Goal: Navigation & Orientation: Find specific page/section

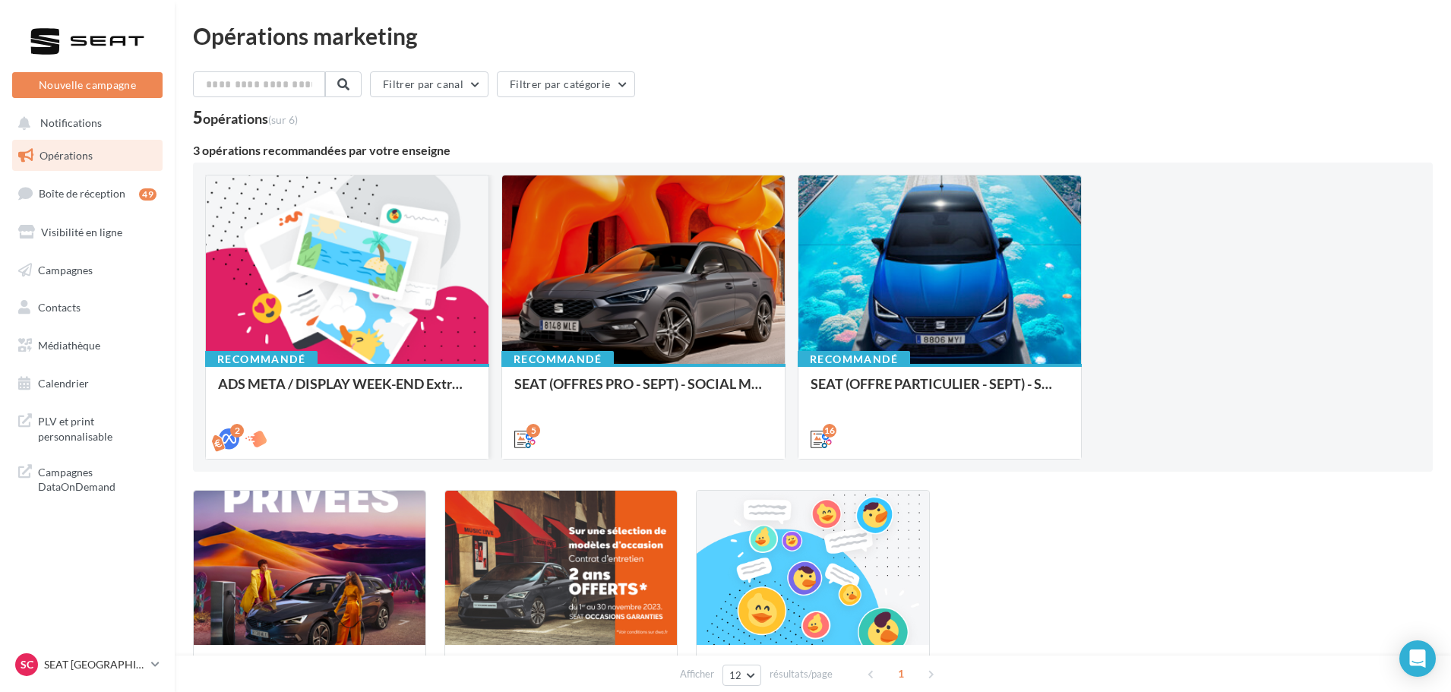
click at [308, 264] on div at bounding box center [347, 270] width 283 height 190
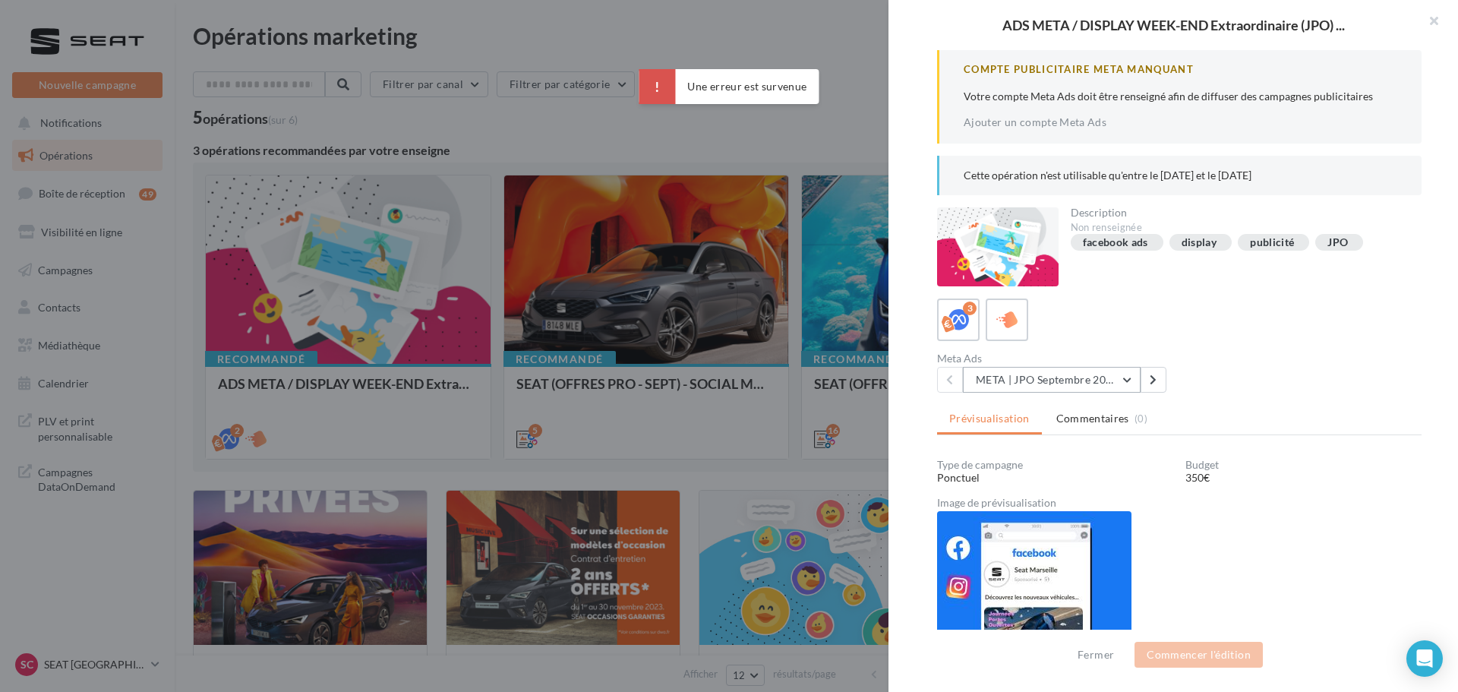
click at [1051, 381] on button "META | JPO Septembre 2025 - Lead Ads" at bounding box center [1052, 380] width 178 height 26
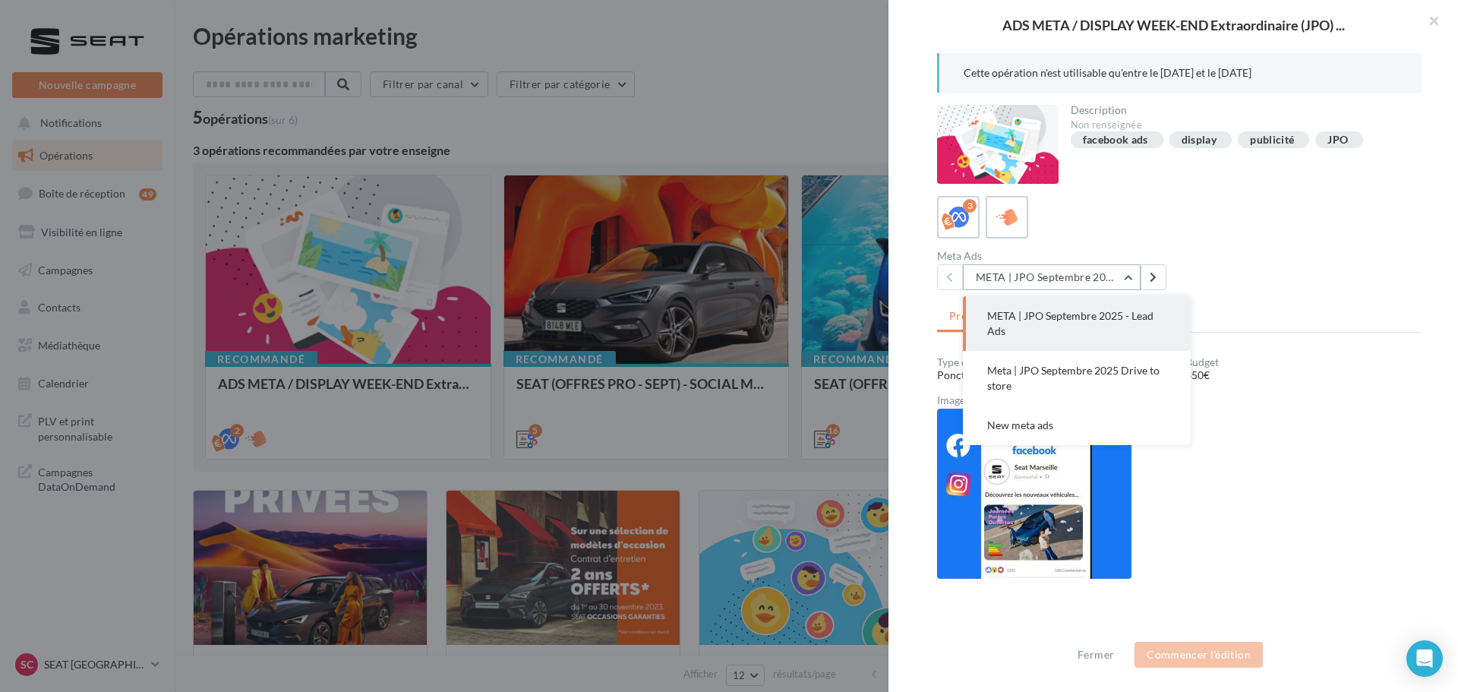
scroll to position [76, 0]
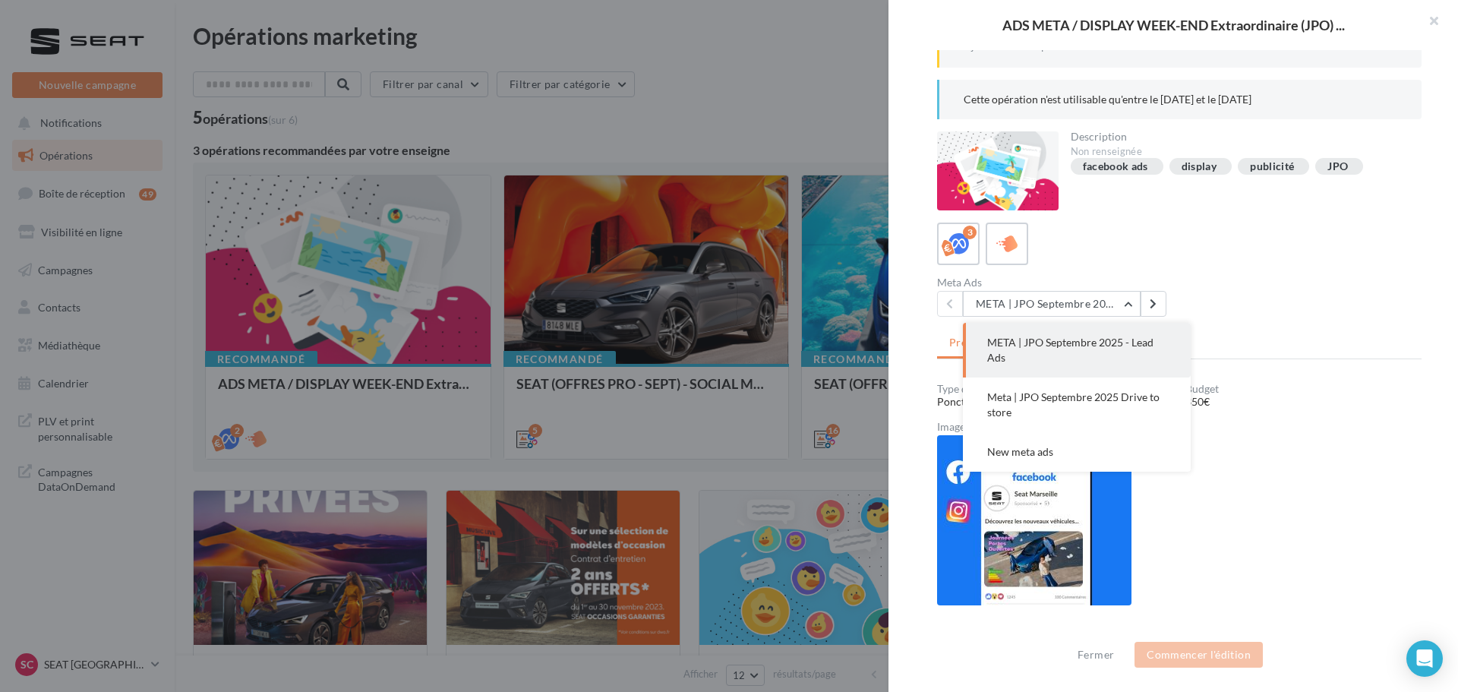
click at [1141, 269] on div "3 Meta Ads META | JPO Septembre 2025 - Lead Ads META | JPO Septembre 2025 - Lea…" at bounding box center [1179, 270] width 485 height 94
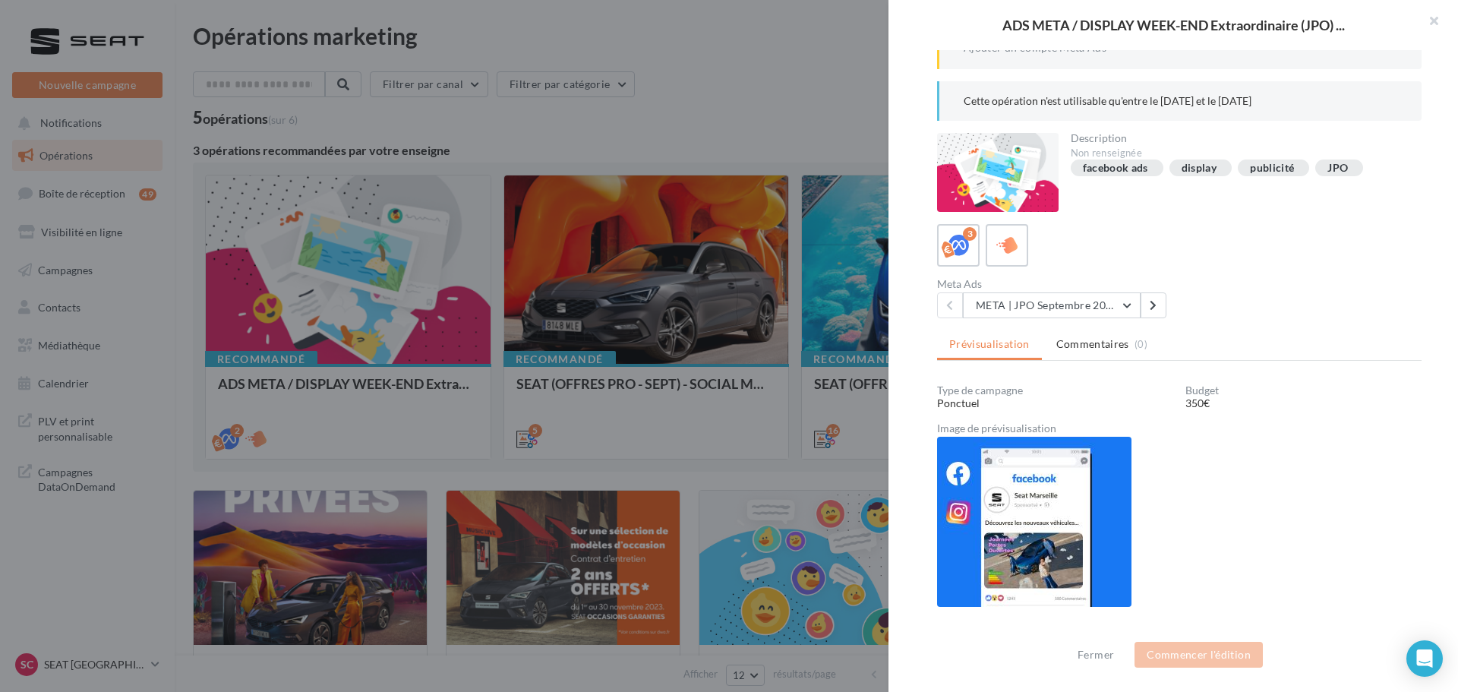
scroll to position [0, 0]
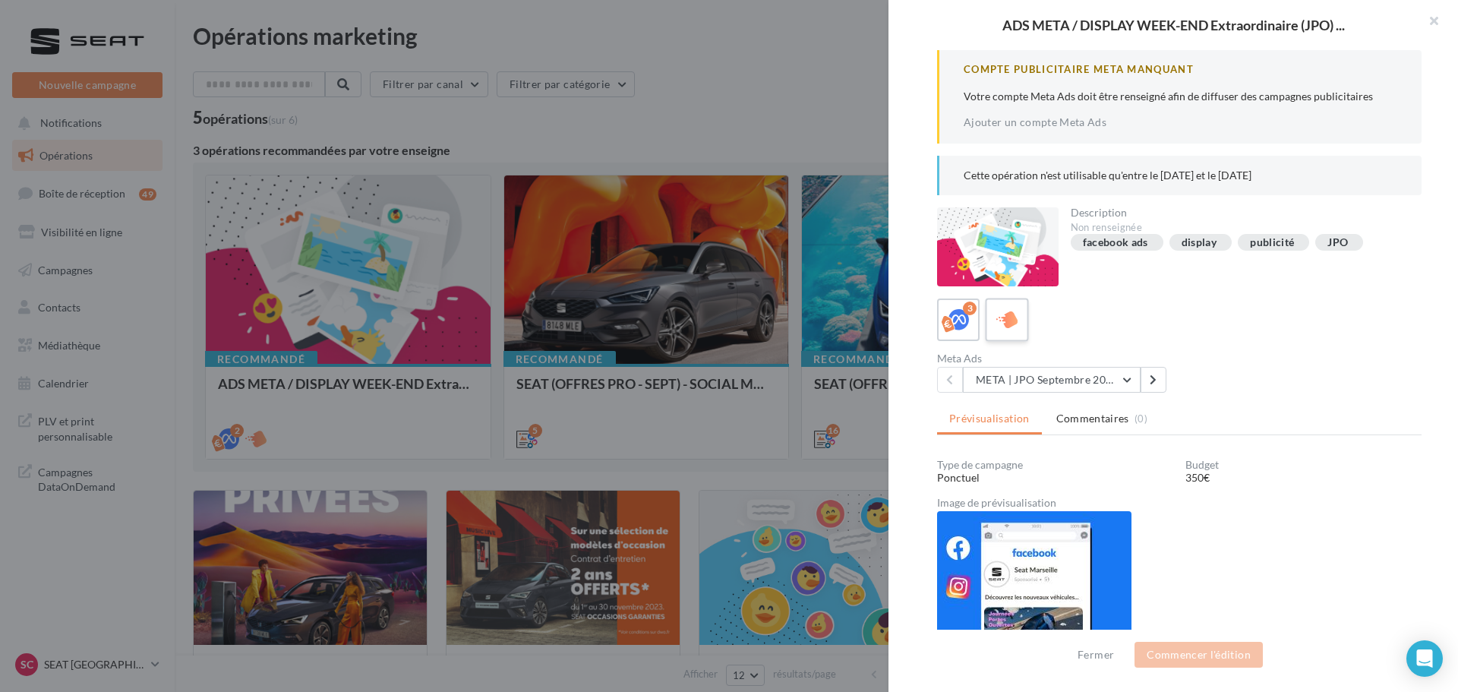
click at [1017, 311] on icon at bounding box center [1008, 319] width 22 height 22
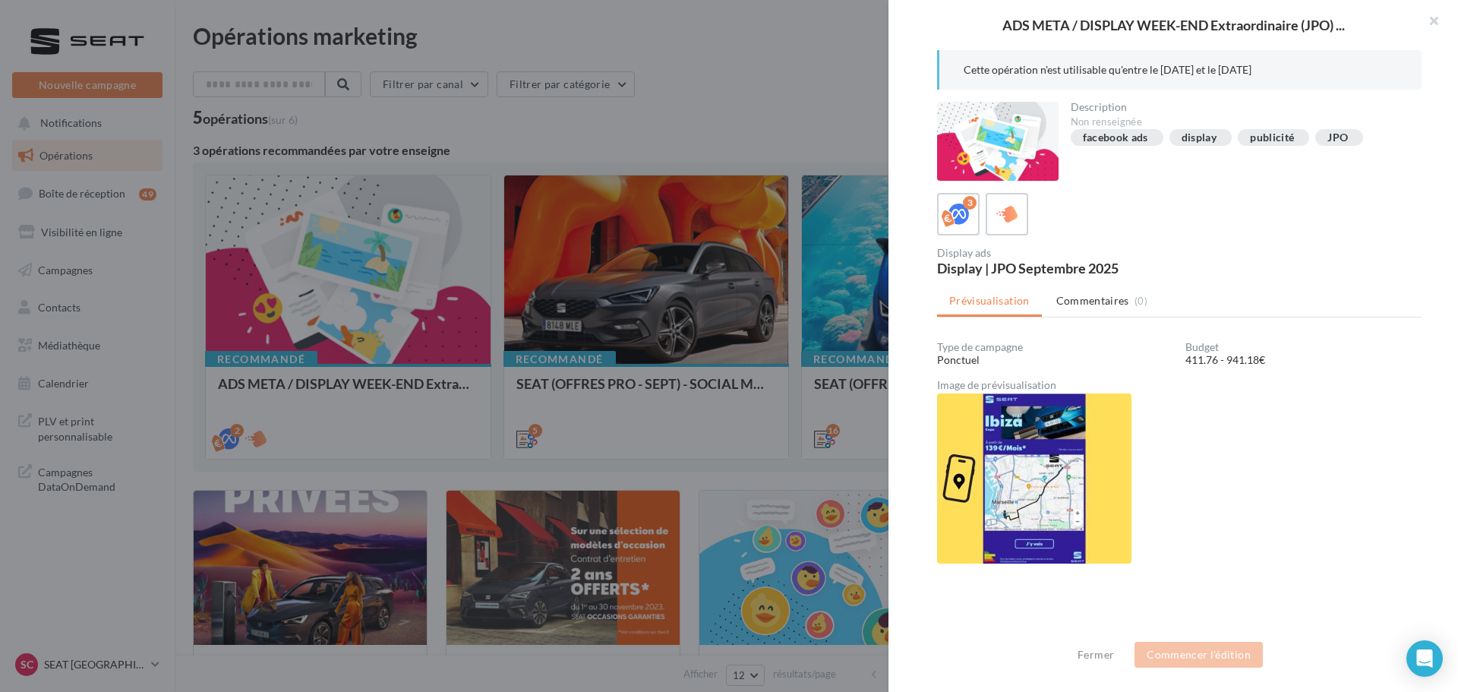
click at [729, 416] on div at bounding box center [729, 346] width 1458 height 692
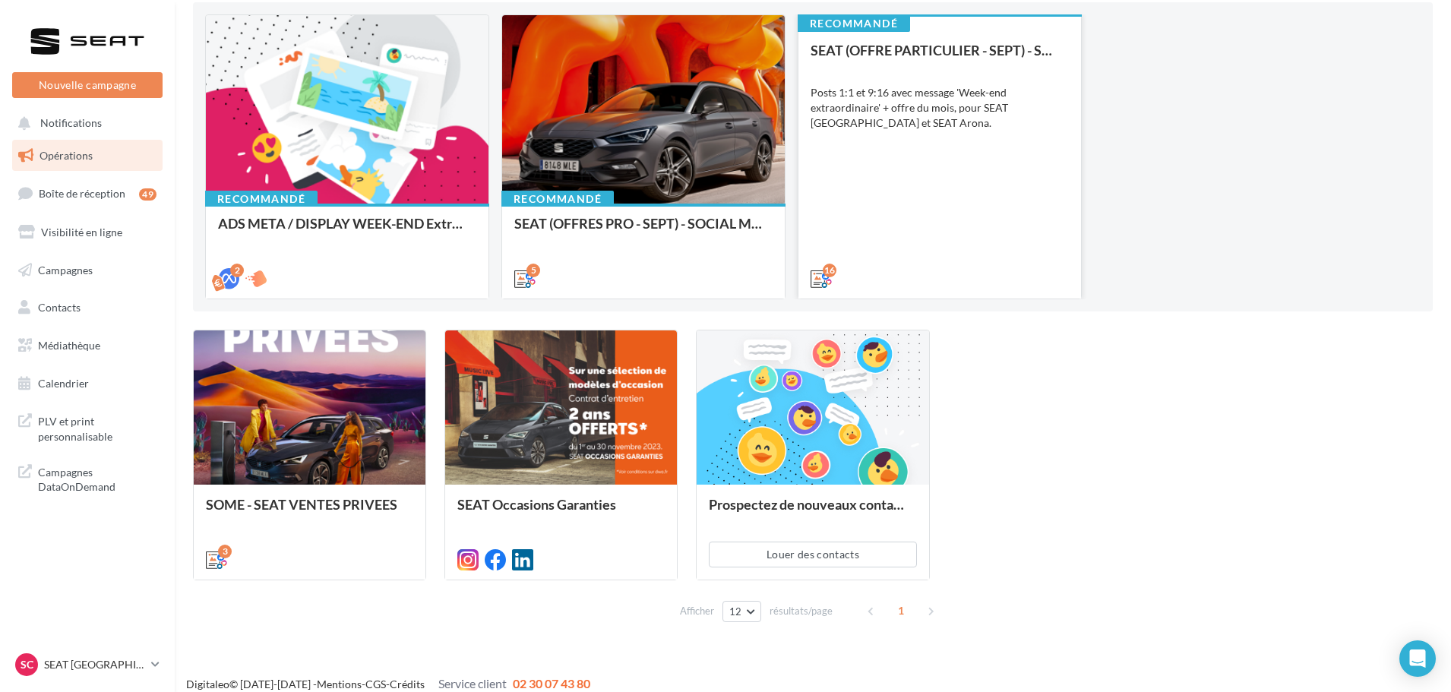
scroll to position [175, 0]
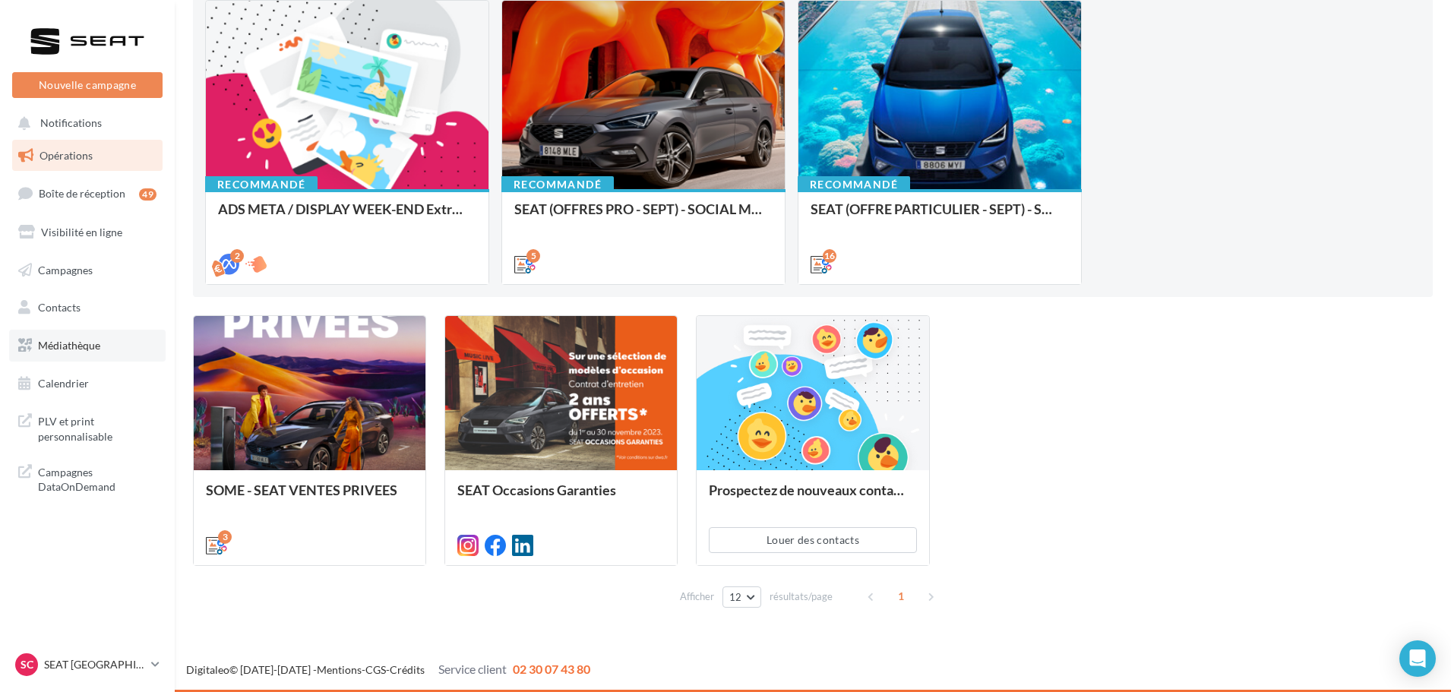
click at [124, 343] on link "Médiathèque" at bounding box center [87, 346] width 156 height 32
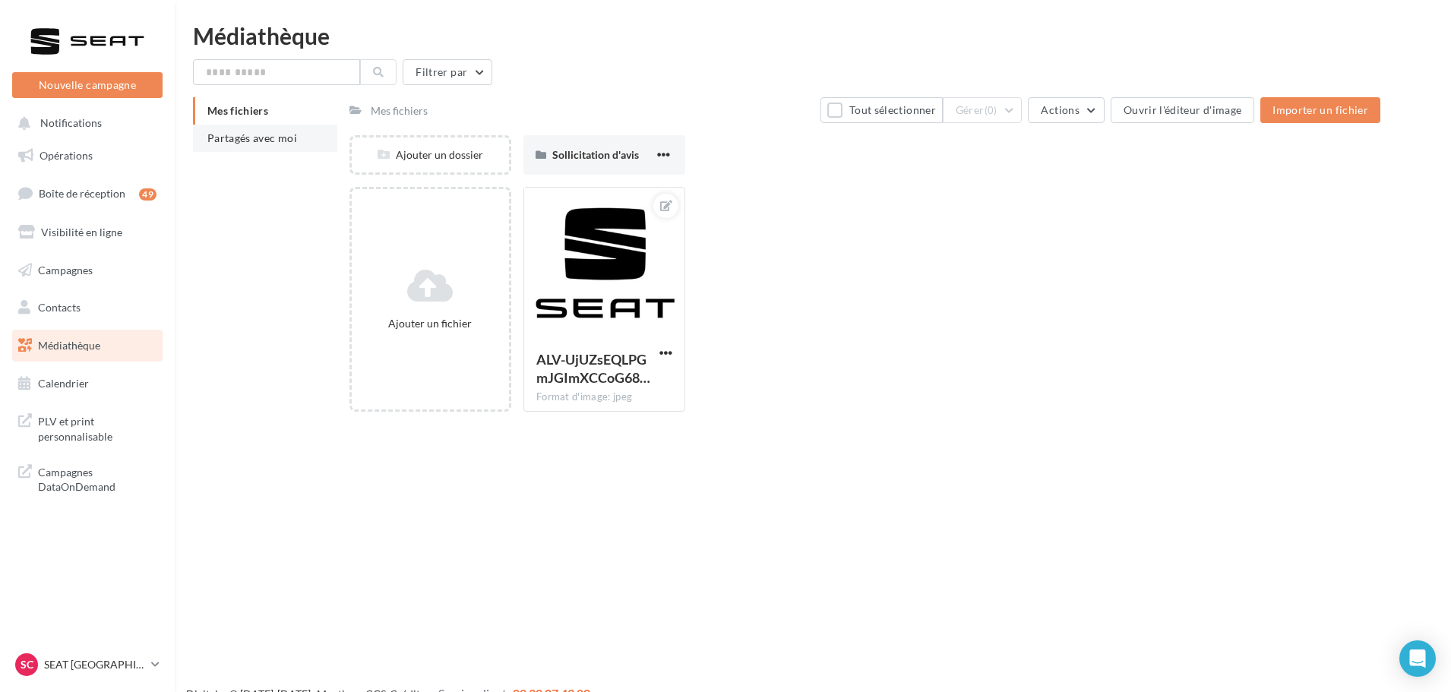
click at [263, 147] on li "Partagés avec moi" at bounding box center [265, 138] width 144 height 27
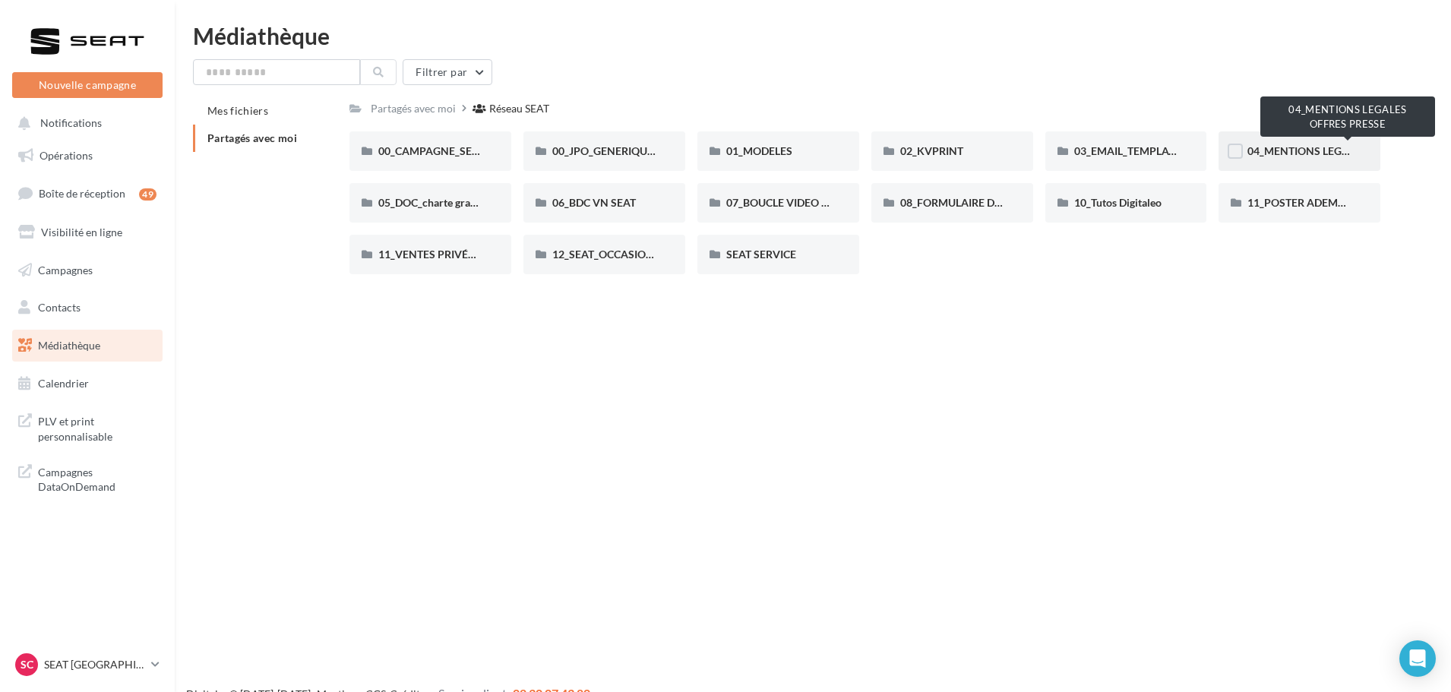
click at [1310, 147] on span "04_MENTIONS LEGALES OFFRES PRESSE" at bounding box center [1347, 150] width 201 height 13
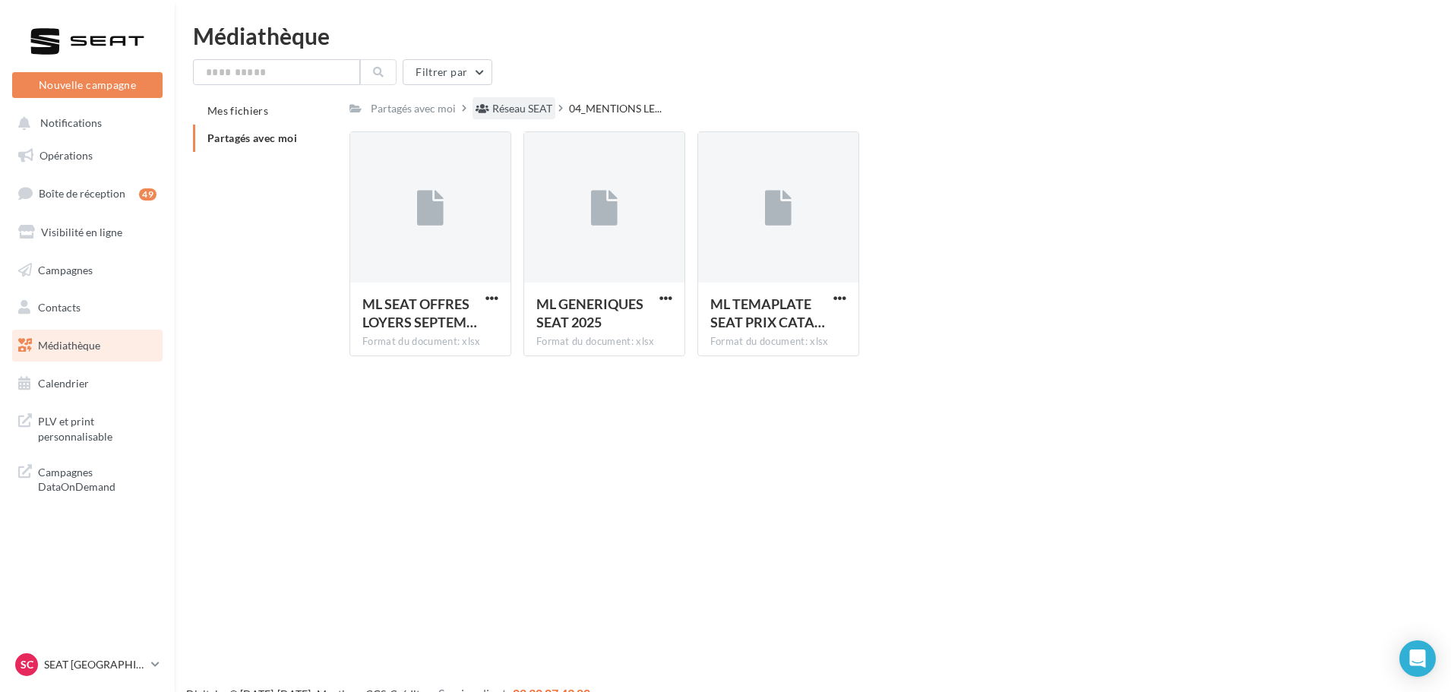
click at [538, 103] on div "Réseau SEAT" at bounding box center [522, 108] width 60 height 15
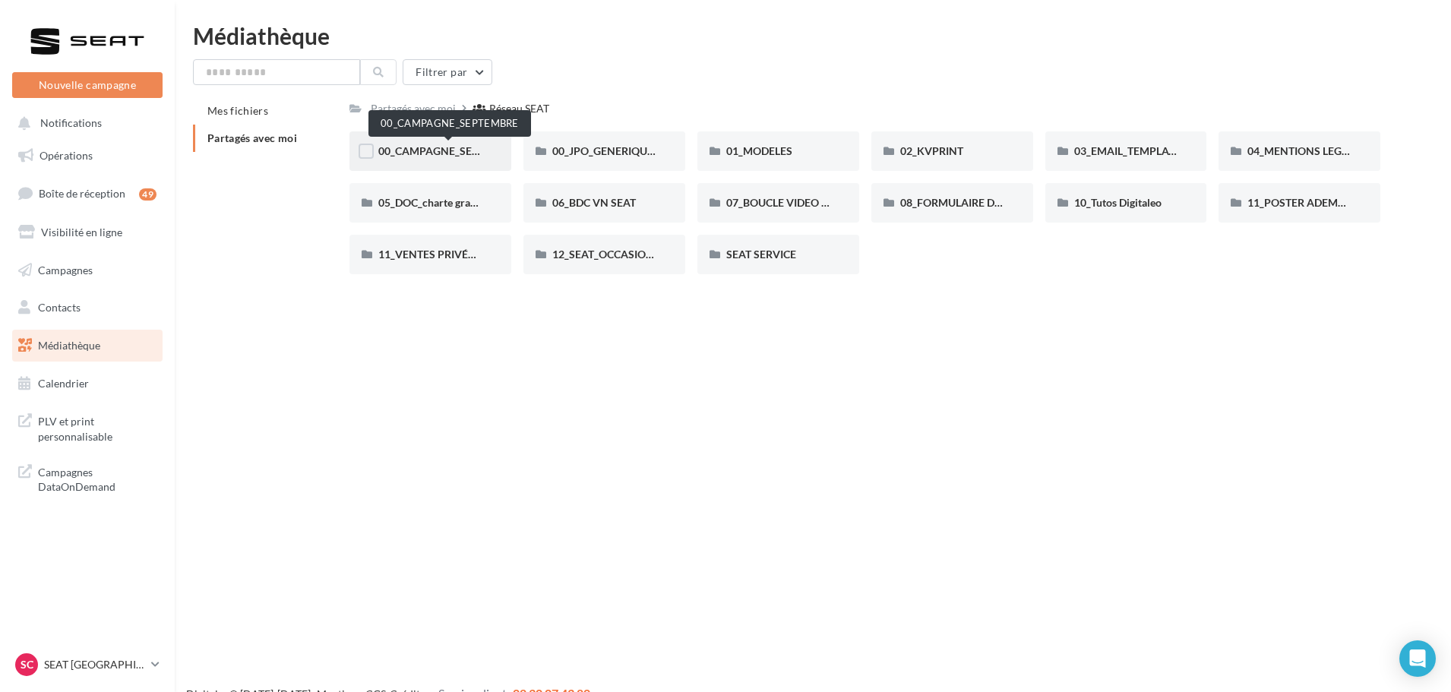
click at [445, 151] on span "00_CAMPAGNE_SEPTEMBRE" at bounding box center [449, 150] width 142 height 13
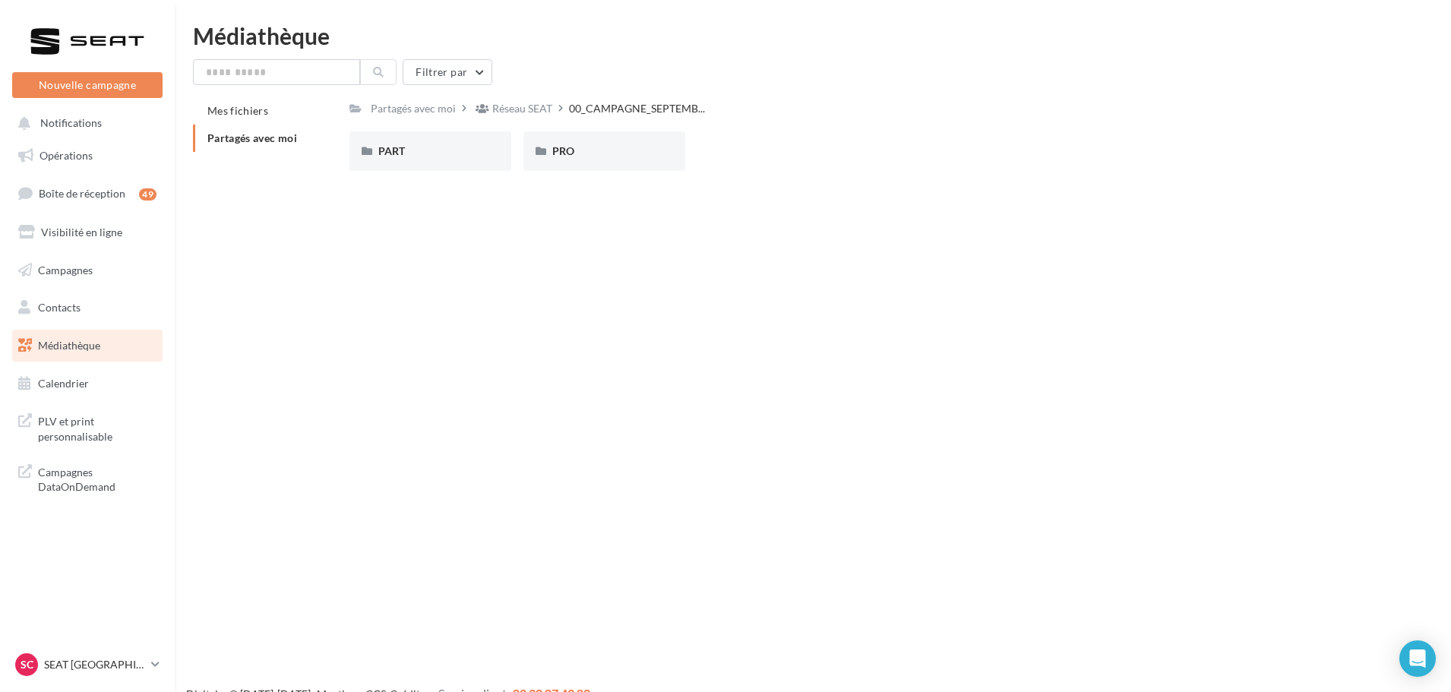
click at [445, 151] on div "PART" at bounding box center [430, 151] width 104 height 15
click at [740, 150] on span "IBIZA" at bounding box center [739, 150] width 27 height 13
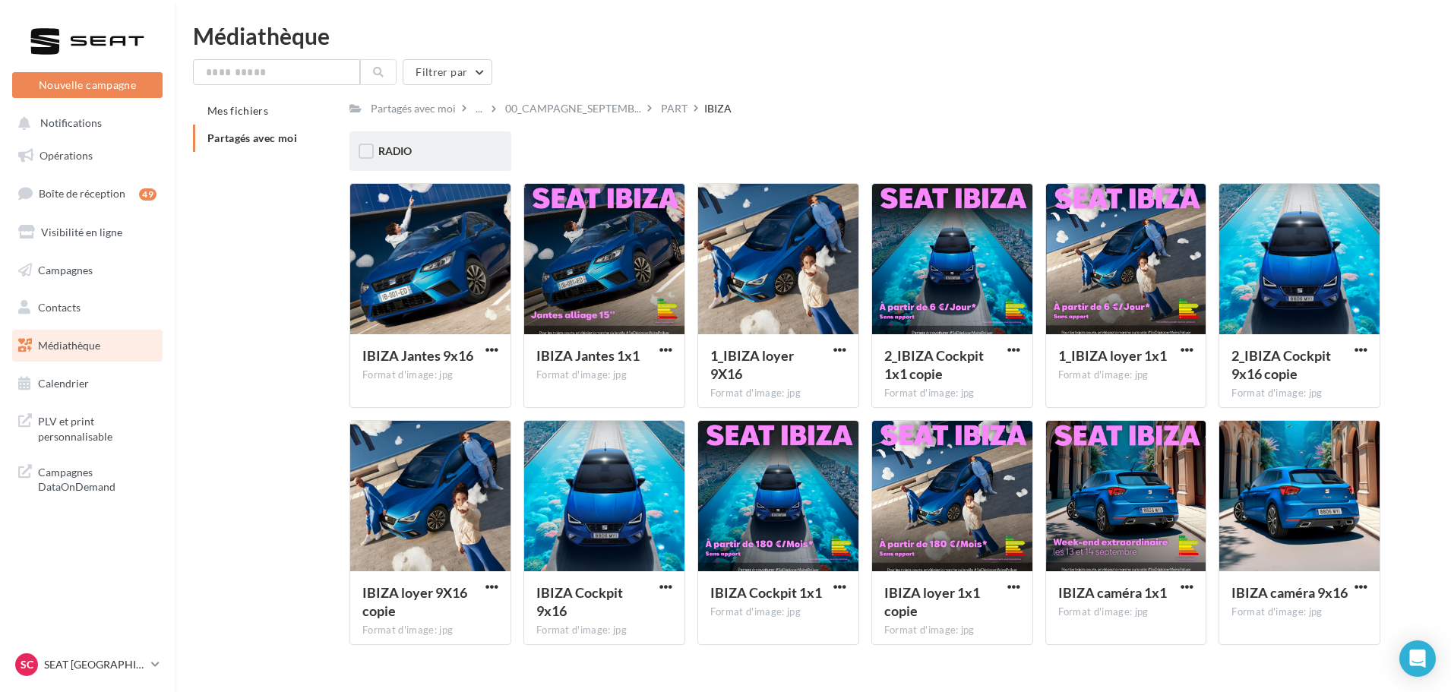
click at [440, 150] on div "RADIO" at bounding box center [430, 151] width 104 height 15
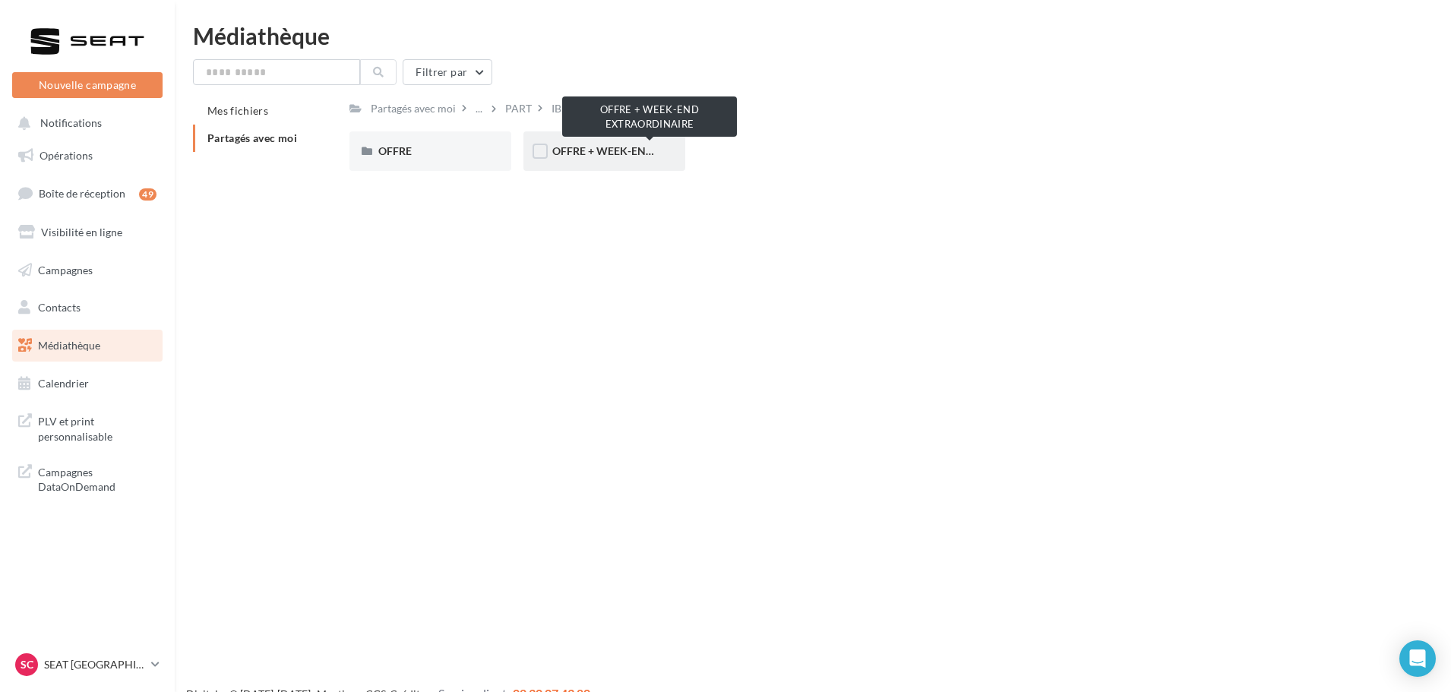
click at [582, 152] on span "OFFRE + WEEK-END EXTRAORDINAIRE" at bounding box center [649, 150] width 195 height 13
click at [582, 152] on div "WAV" at bounding box center [604, 151] width 104 height 15
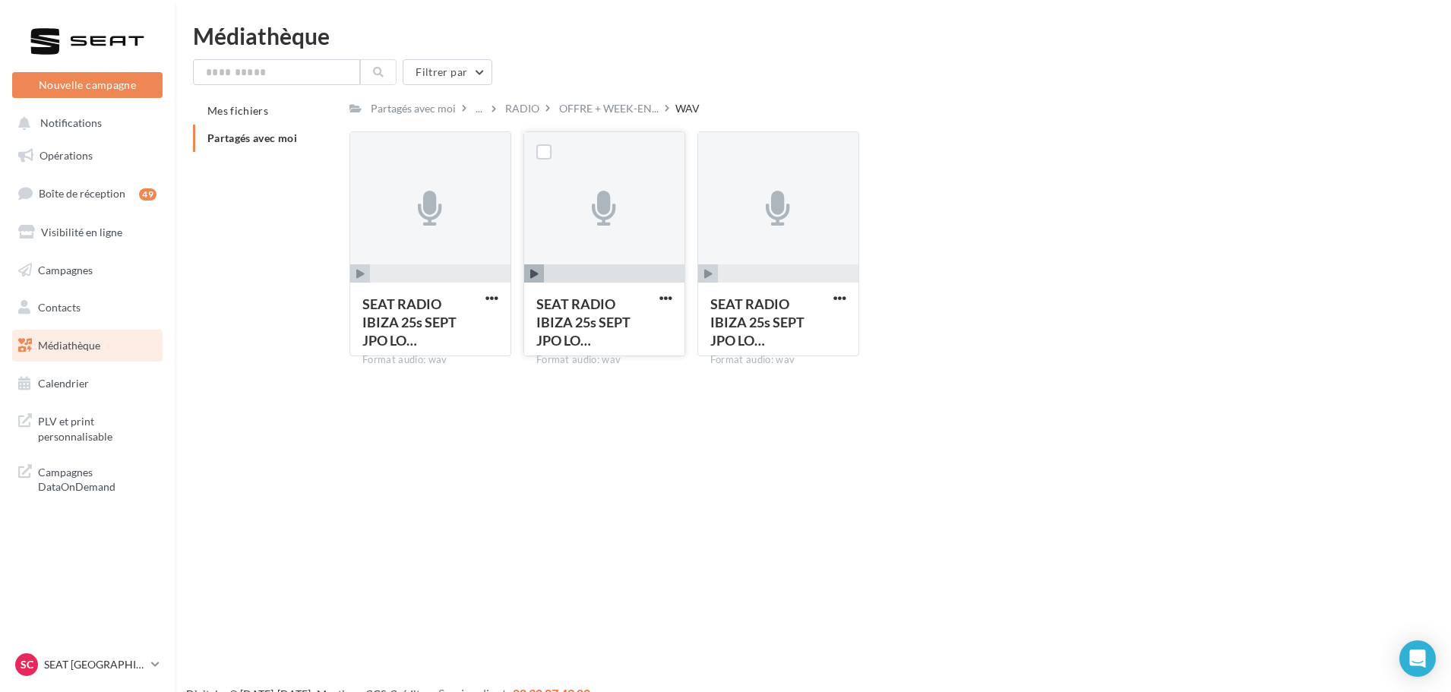
click at [538, 274] on icon "button" at bounding box center [534, 274] width 8 height 9
drag, startPoint x: 589, startPoint y: 278, endPoint x: 540, endPoint y: 273, distance: 49.6
click at [506, 276] on div "SEAT RADIO IBIZA 25s SEPT JPO LO… Format audio: wav SEAT RADIO IBIZA 25s SEPT J…" at bounding box center [870, 249] width 1043 height 237
drag, startPoint x: 602, startPoint y: 272, endPoint x: 512, endPoint y: 271, distance: 89.6
click at [513, 271] on div "SEAT RADIO IBIZA 25s SEPT JPO LO… Format audio: wav SEAT RADIO IBIZA 25s SEPT J…" at bounding box center [870, 249] width 1043 height 237
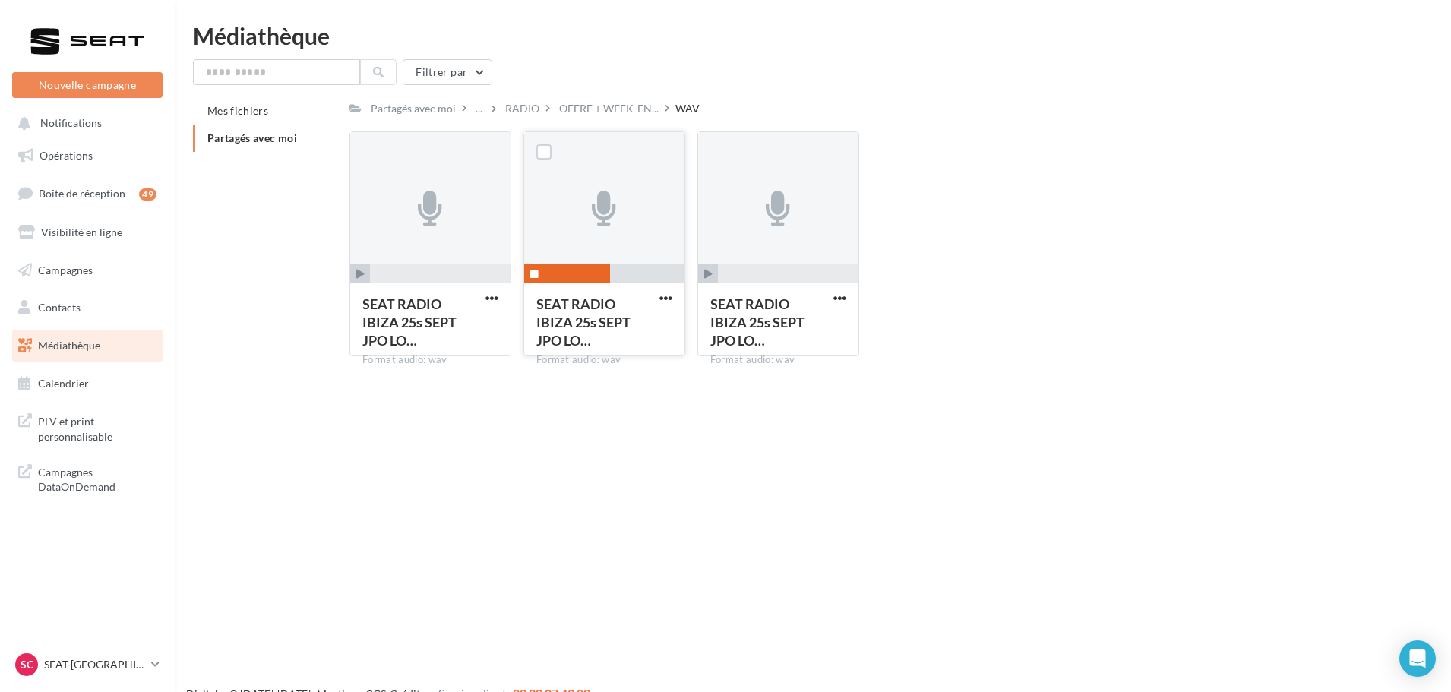
click at [532, 270] on icon "button" at bounding box center [534, 274] width 8 height 9
click at [700, 275] on span "button" at bounding box center [708, 274] width 20 height 20
click at [709, 272] on icon "button" at bounding box center [708, 274] width 8 height 9
click at [368, 276] on span "button" at bounding box center [360, 274] width 20 height 20
click at [368, 275] on span "button" at bounding box center [360, 274] width 20 height 20
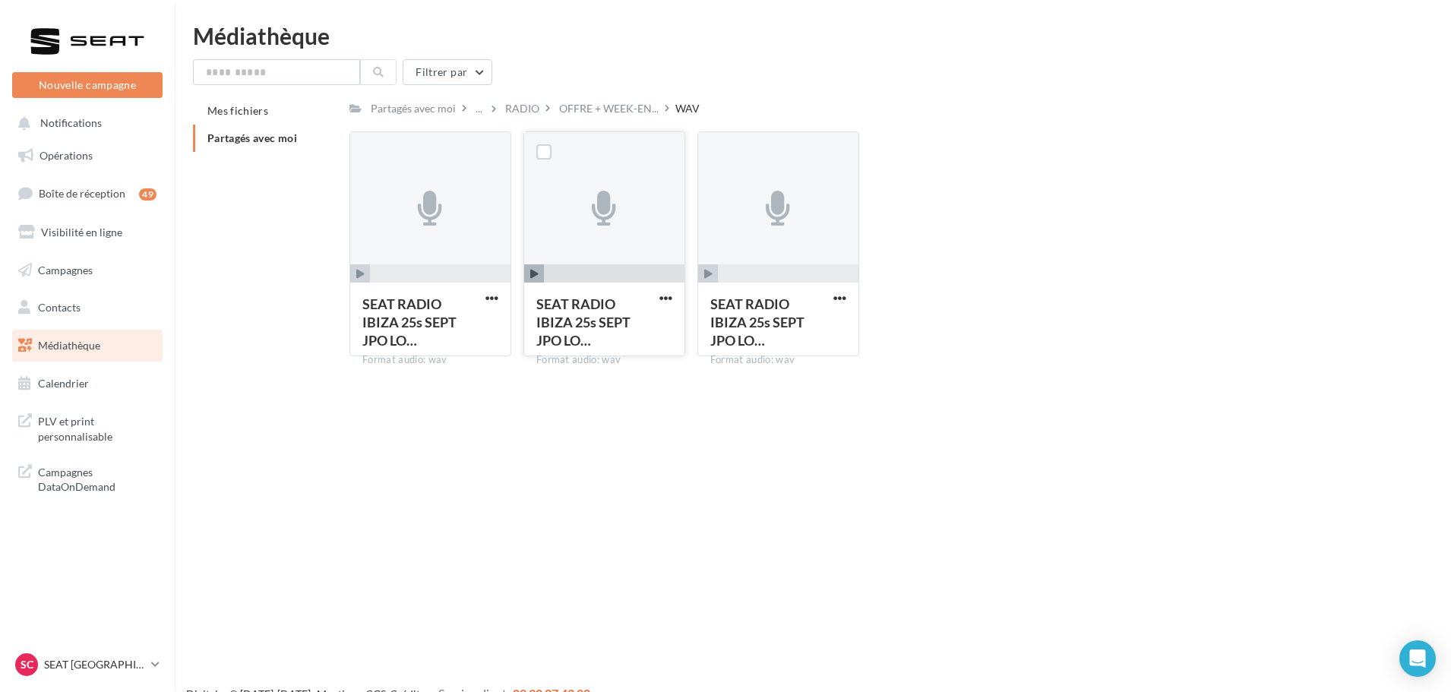
click at [535, 276] on icon "button" at bounding box center [534, 274] width 8 height 9
click at [343, 278] on div "Mes fichiers Partagés avec moi Partagés avec moi ... RADIO OFFRE + WEEK-EN... W…" at bounding box center [819, 232] width 1252 height 271
click at [371, 273] on span "button" at bounding box center [440, 274] width 141 height 20
click at [369, 273] on span "button" at bounding box center [360, 274] width 20 height 20
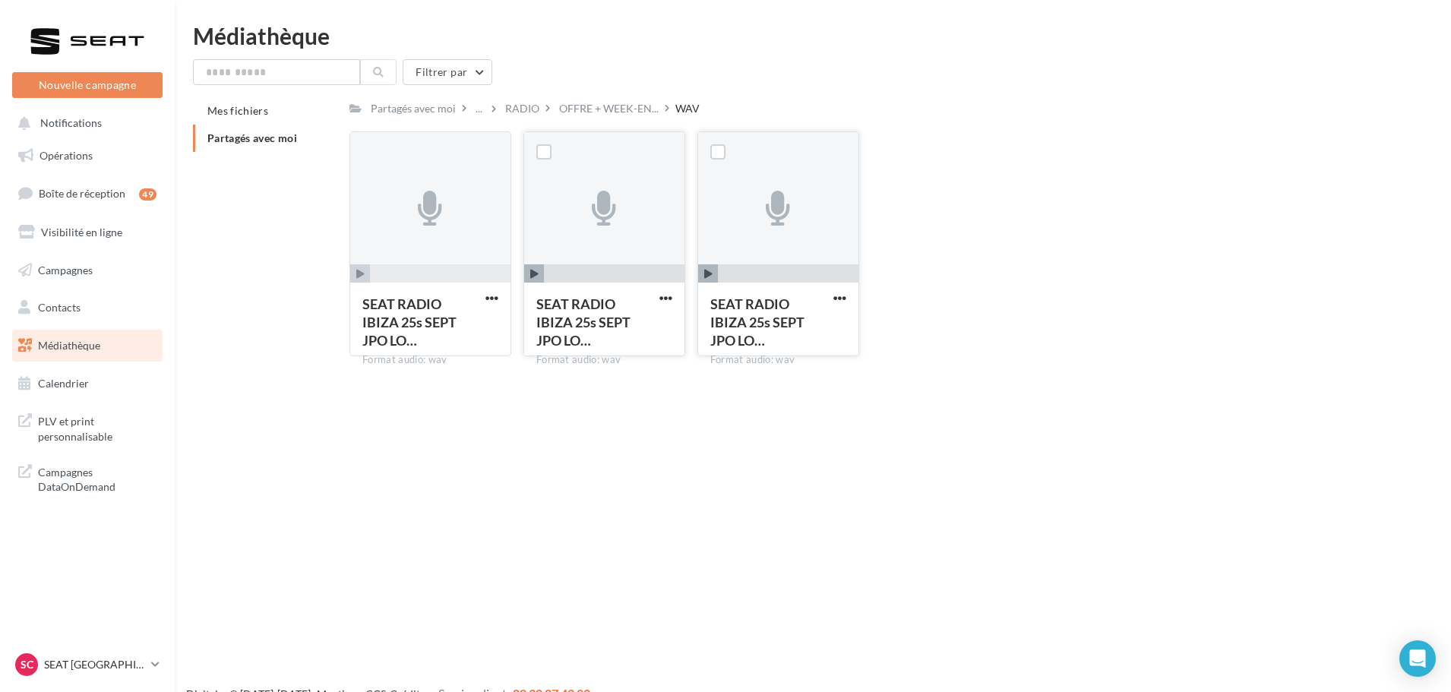
click at [706, 271] on icon "button" at bounding box center [708, 274] width 8 height 9
click at [541, 280] on span "button" at bounding box center [534, 274] width 20 height 20
click at [535, 286] on div "SEAT RADIO IBIZA 25s SEPT JPO LO… Format audio: wav" at bounding box center [604, 318] width 160 height 71
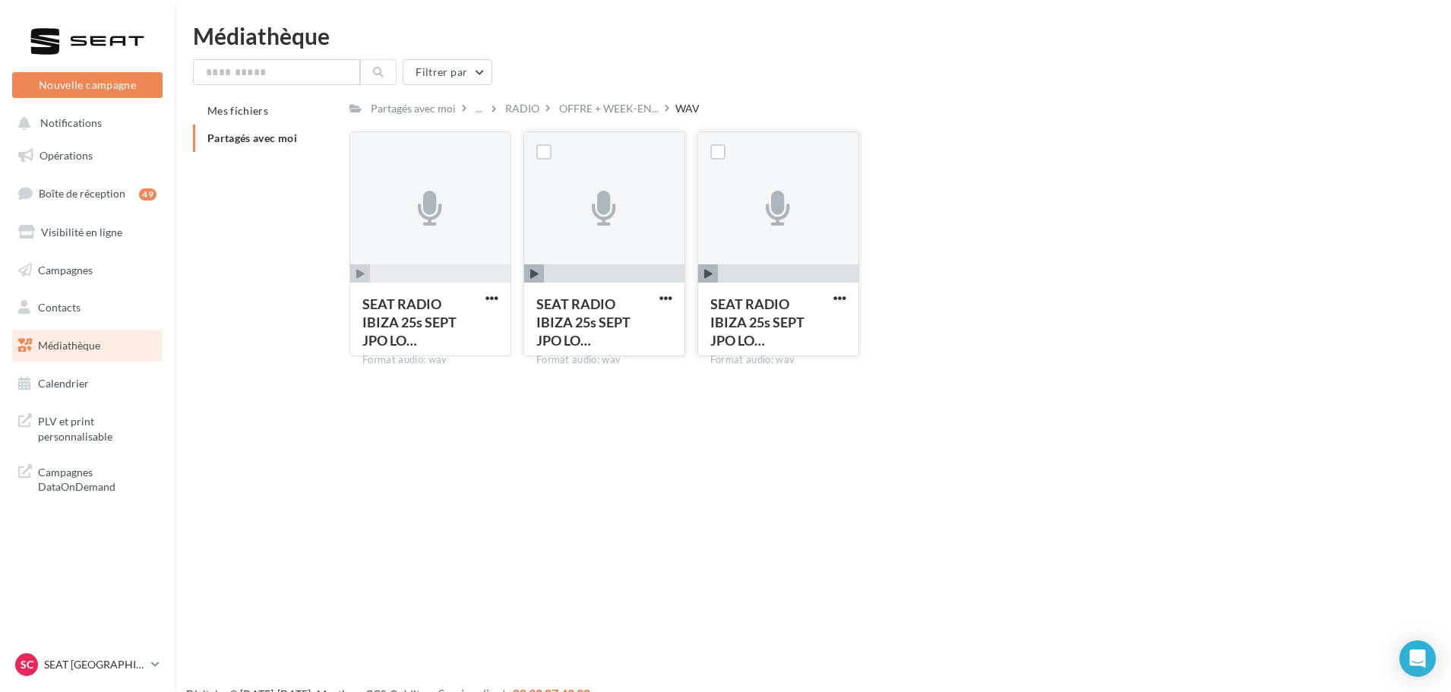
click at [536, 280] on span "button" at bounding box center [534, 274] width 20 height 20
click at [548, 278] on span "button" at bounding box center [614, 274] width 141 height 20
click at [363, 276] on icon "button" at bounding box center [360, 274] width 8 height 9
click at [706, 276] on icon "button" at bounding box center [708, 274] width 8 height 9
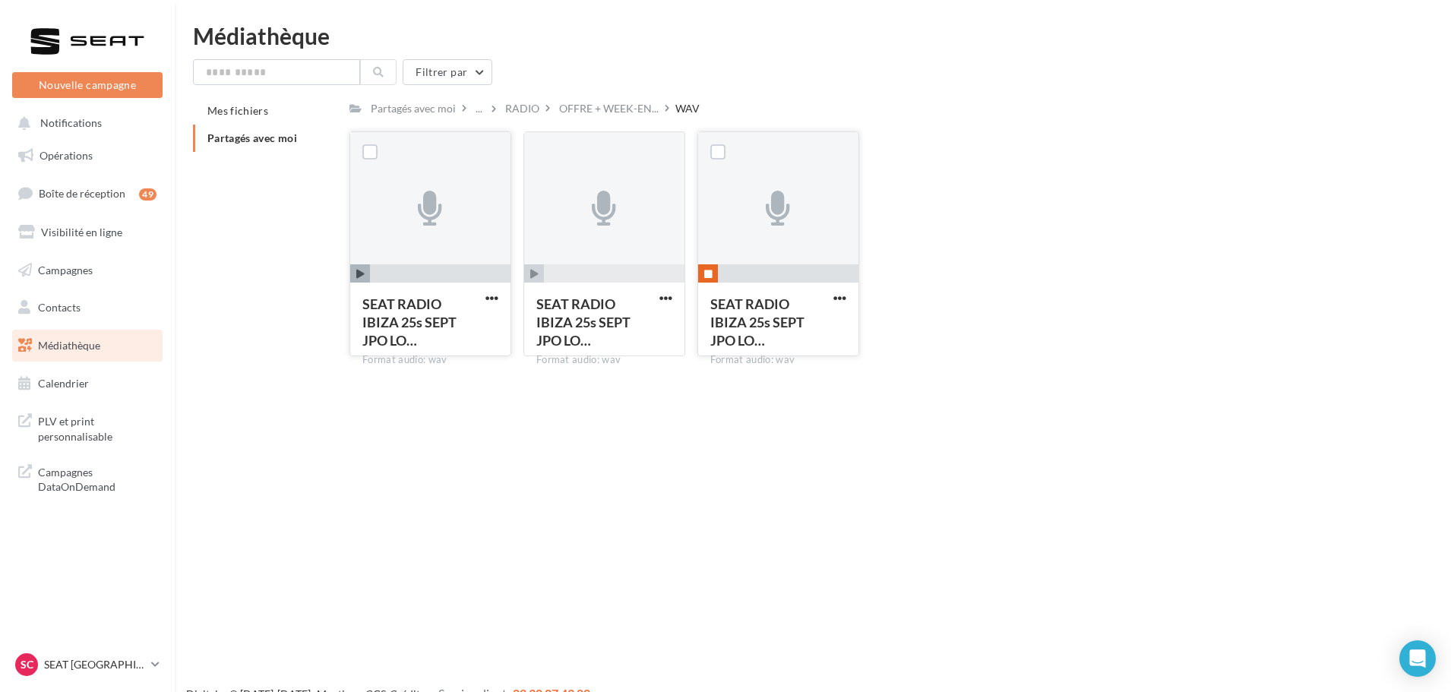
click at [706, 276] on icon "button" at bounding box center [708, 274] width 8 height 9
click at [533, 114] on div "RADIO" at bounding box center [522, 108] width 34 height 15
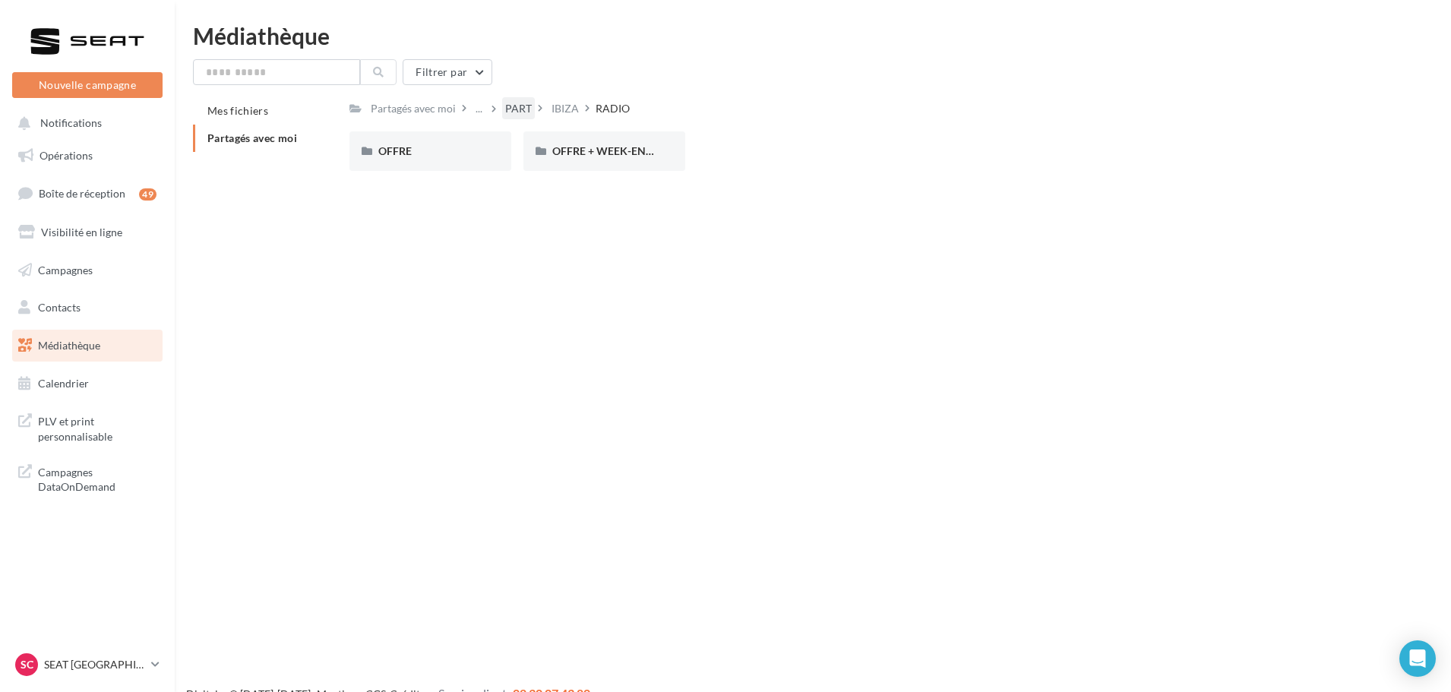
click at [528, 98] on div "PART" at bounding box center [518, 108] width 33 height 22
click at [776, 165] on div "IBIZA" at bounding box center [778, 150] width 162 height 39
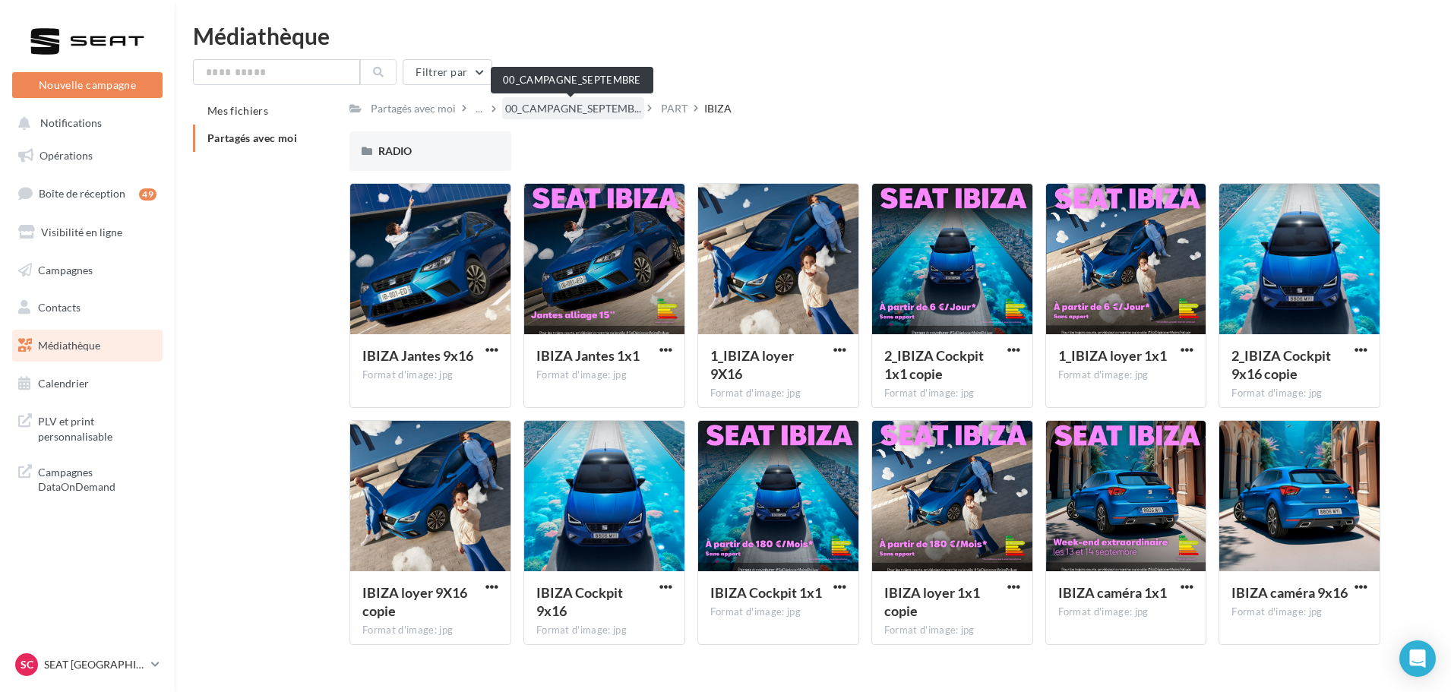
click at [551, 112] on span "00_CAMPAGNE_SEPTEMB..." at bounding box center [573, 108] width 136 height 15
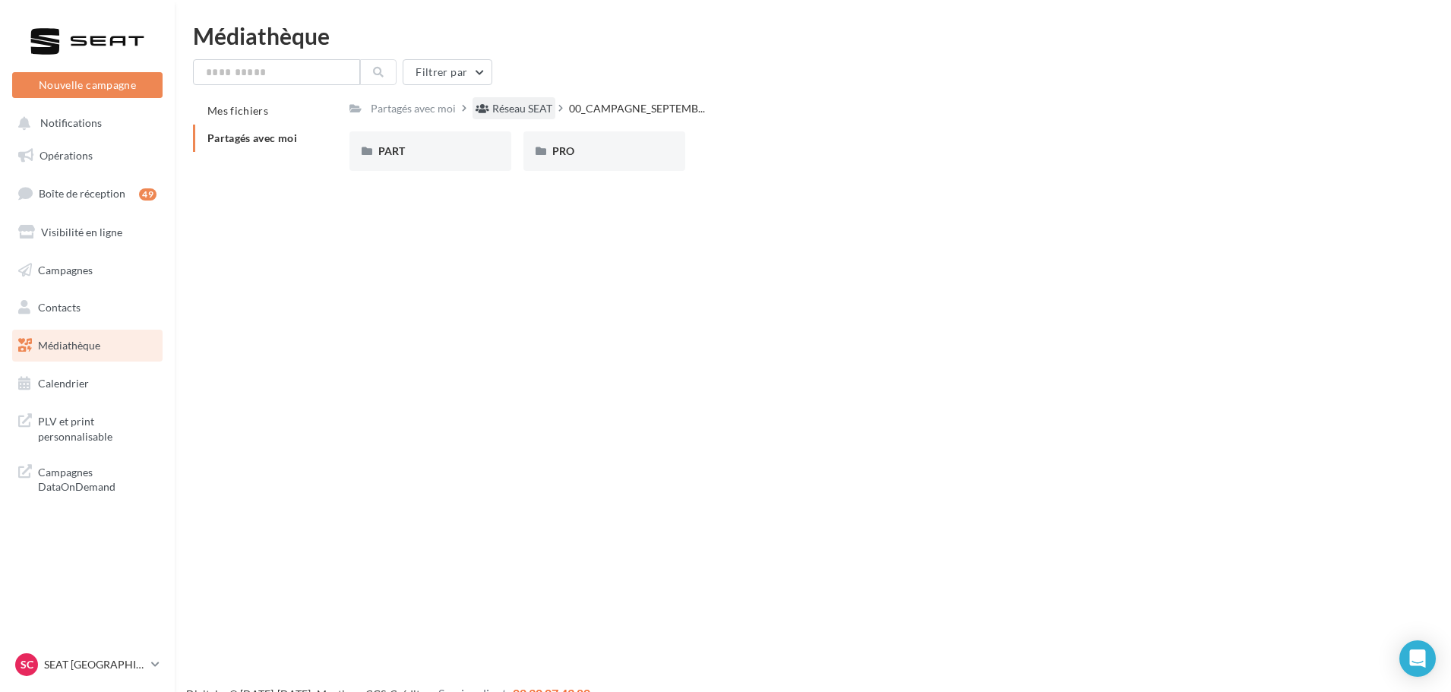
click at [496, 114] on div "Réseau SEAT" at bounding box center [522, 108] width 60 height 15
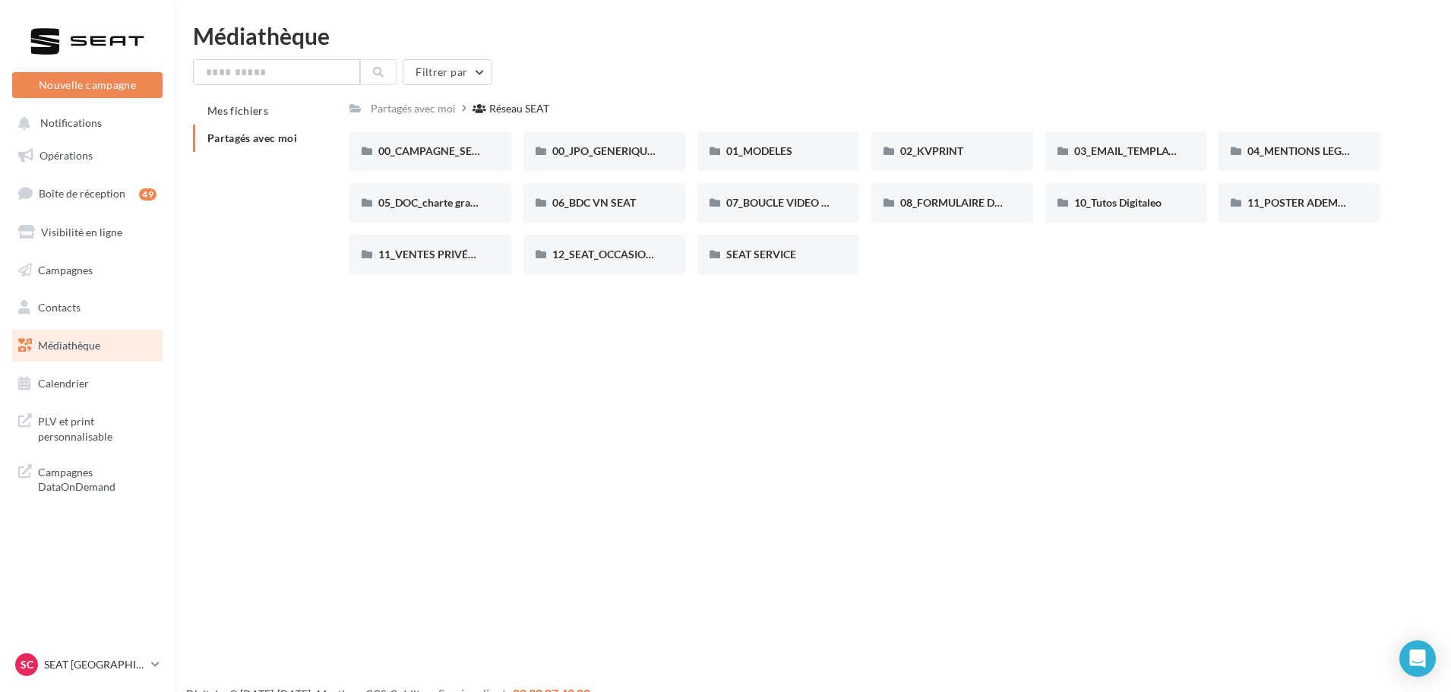
click at [687, 425] on div "Nouvelle campagne Nouvelle campagne Notifications Opérations Boîte de réception…" at bounding box center [725, 370] width 1451 height 692
drag, startPoint x: 457, startPoint y: 0, endPoint x: 492, endPoint y: 378, distance: 379.2
click at [492, 378] on div "Nouvelle campagne Nouvelle campagne Notifications Opérations Boîte de réception…" at bounding box center [725, 370] width 1451 height 692
click at [442, 254] on span "11_VENTES PRIVÉES SEAT" at bounding box center [442, 254] width 129 height 13
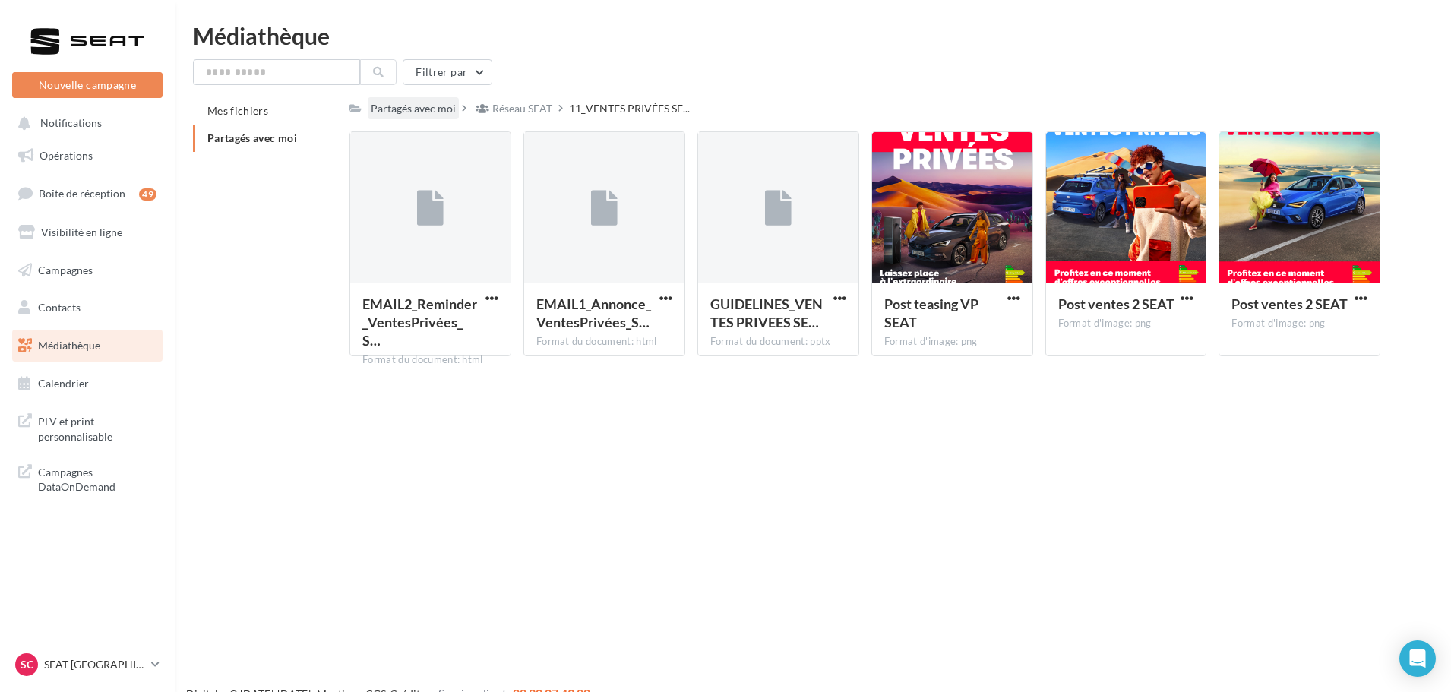
click at [402, 105] on div "Partagés avec moi" at bounding box center [413, 108] width 85 height 15
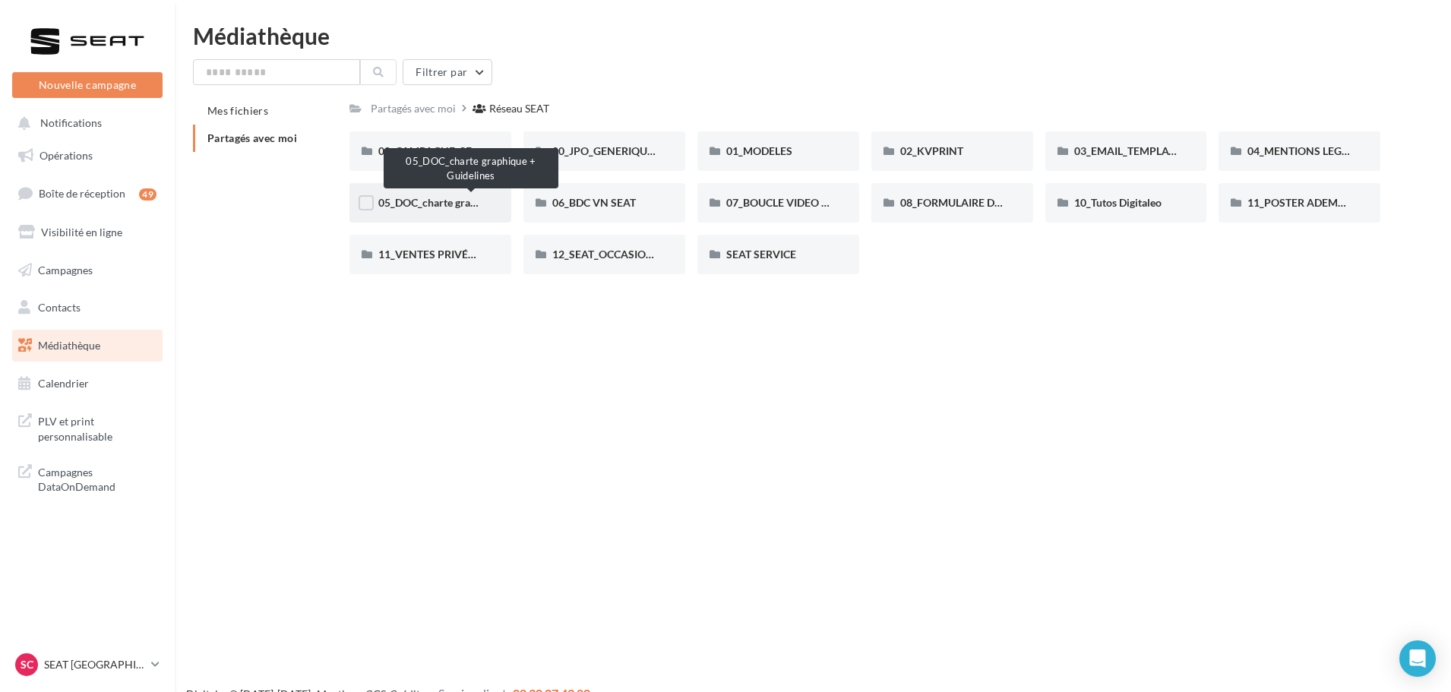
click at [415, 201] on span "05_DOC_charte graphique + Guidelines" at bounding box center [470, 202] width 185 height 13
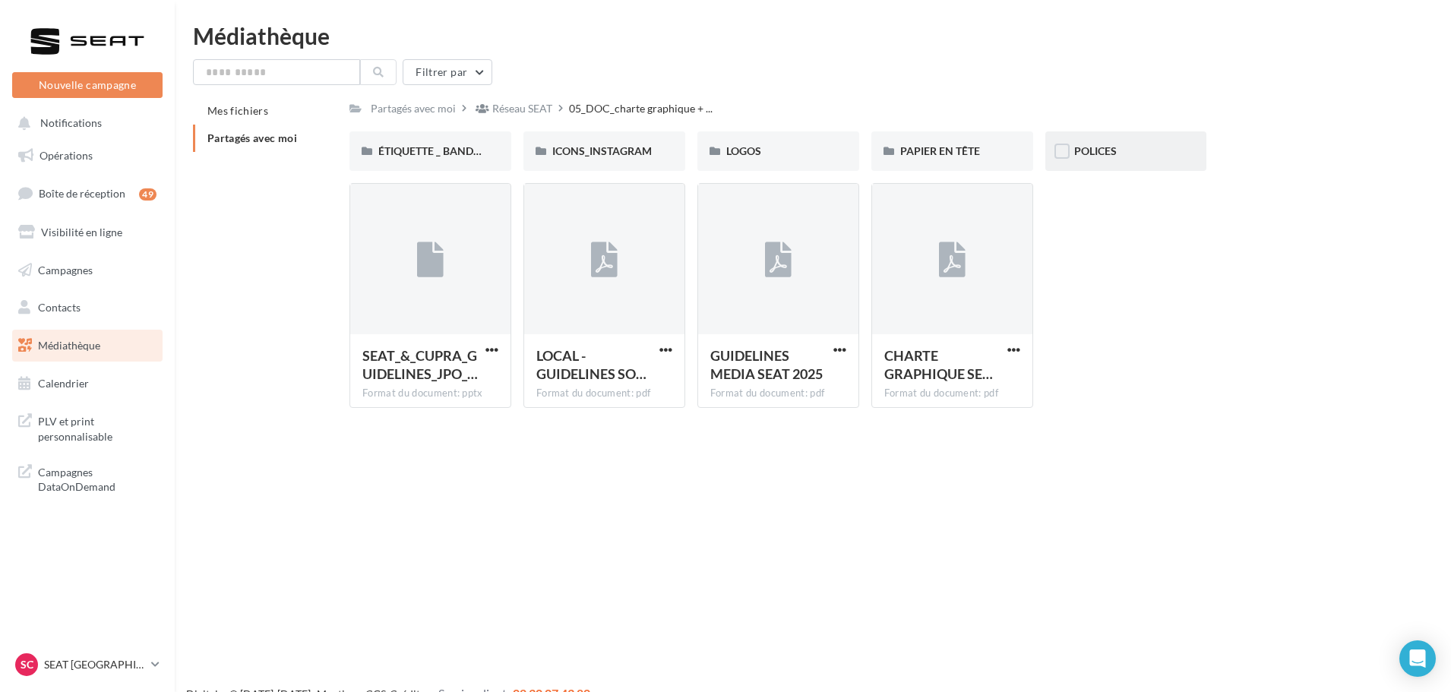
click at [1100, 148] on span "POLICES" at bounding box center [1095, 150] width 43 height 13
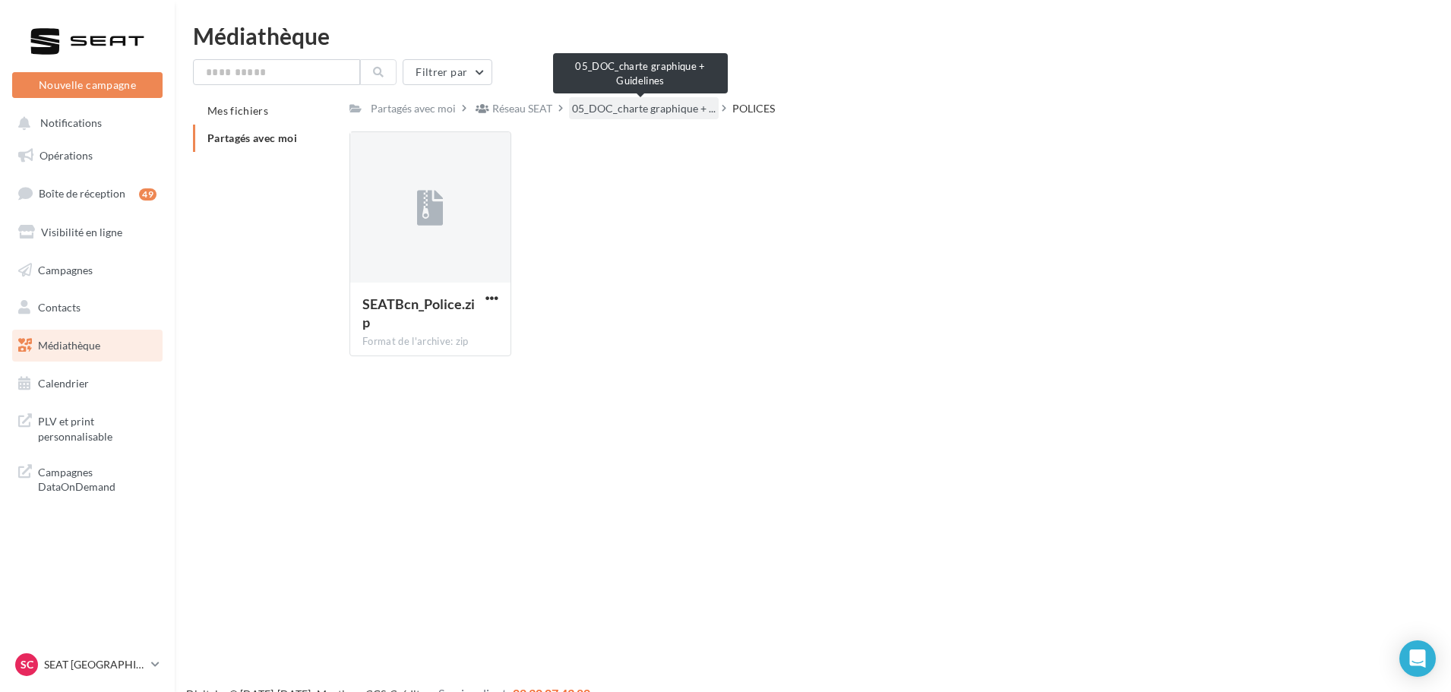
click at [629, 107] on span "05_DOC_charte graphique + ..." at bounding box center [644, 108] width 144 height 15
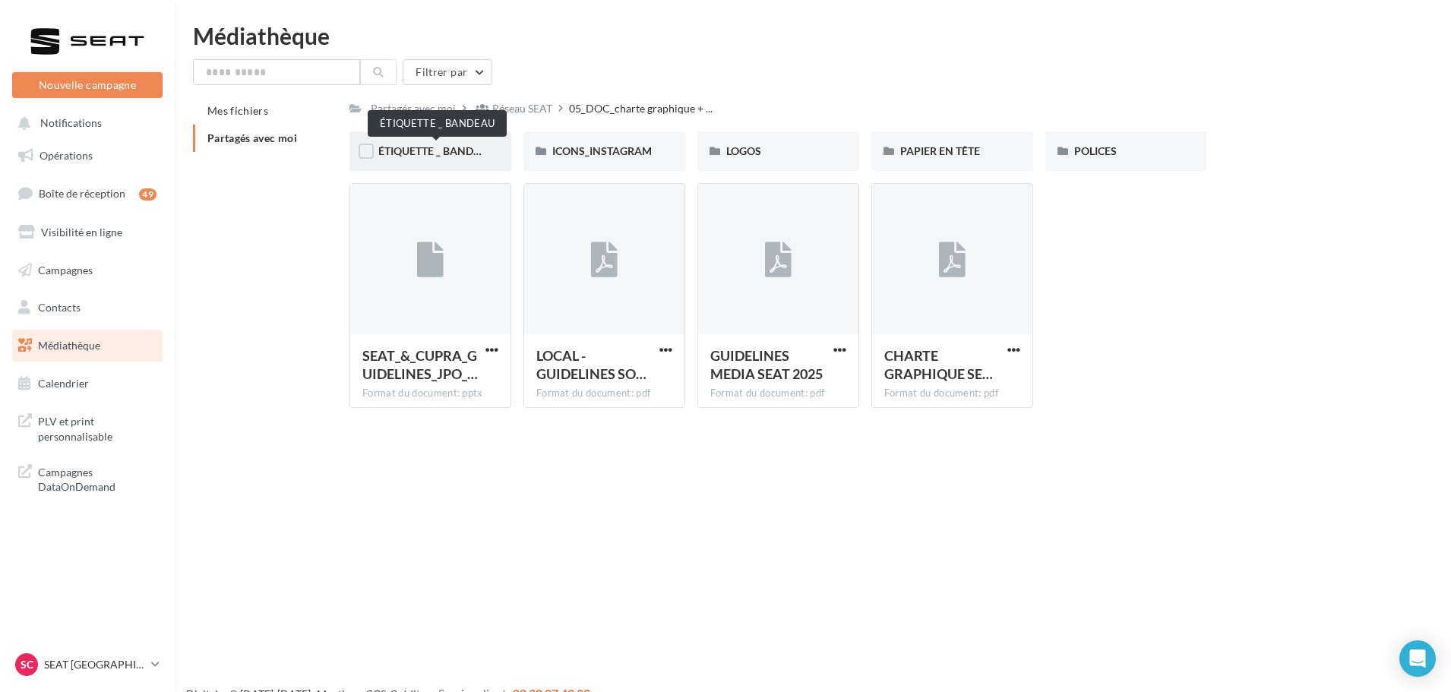
click at [467, 147] on span "ÉTIQUETTE _ BANDEAU" at bounding box center [436, 150] width 116 height 13
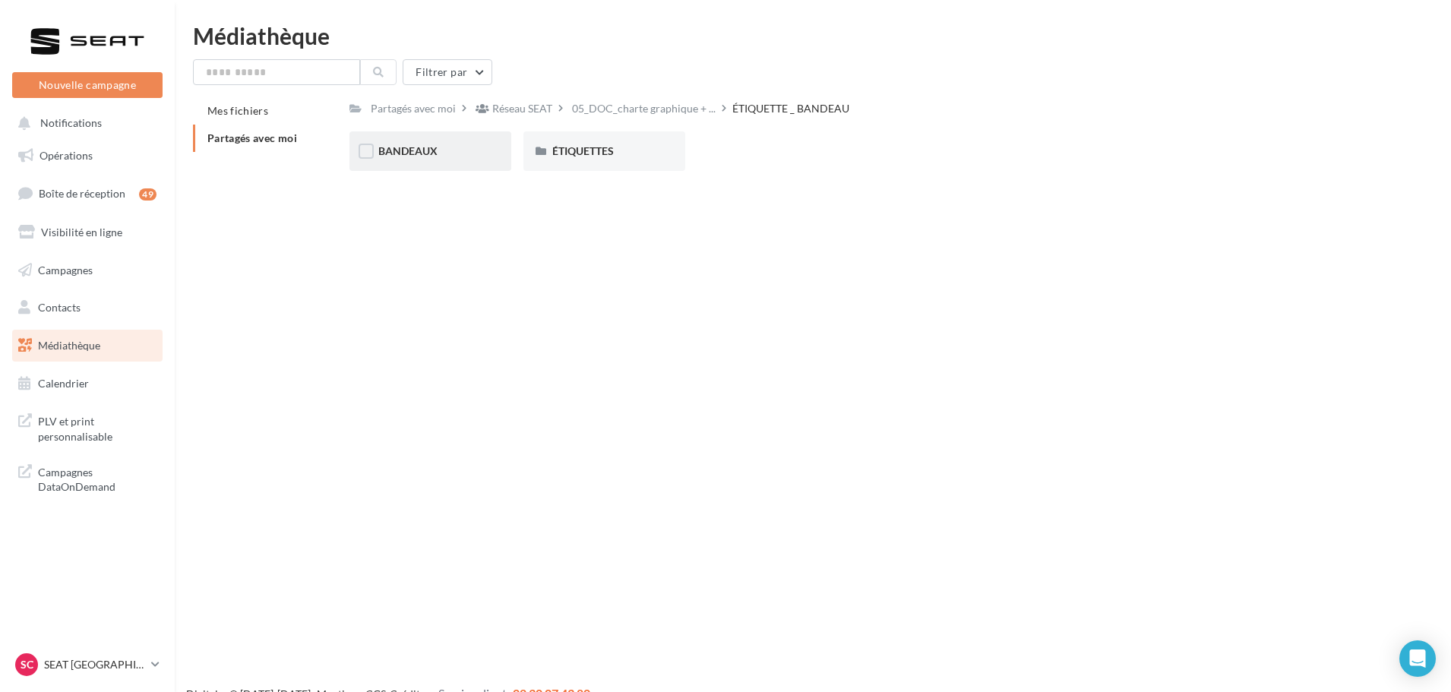
click at [468, 150] on div "BANDEAUX" at bounding box center [430, 151] width 104 height 15
click at [578, 148] on span "PENSEZ À COVOITURER" at bounding box center [612, 150] width 120 height 13
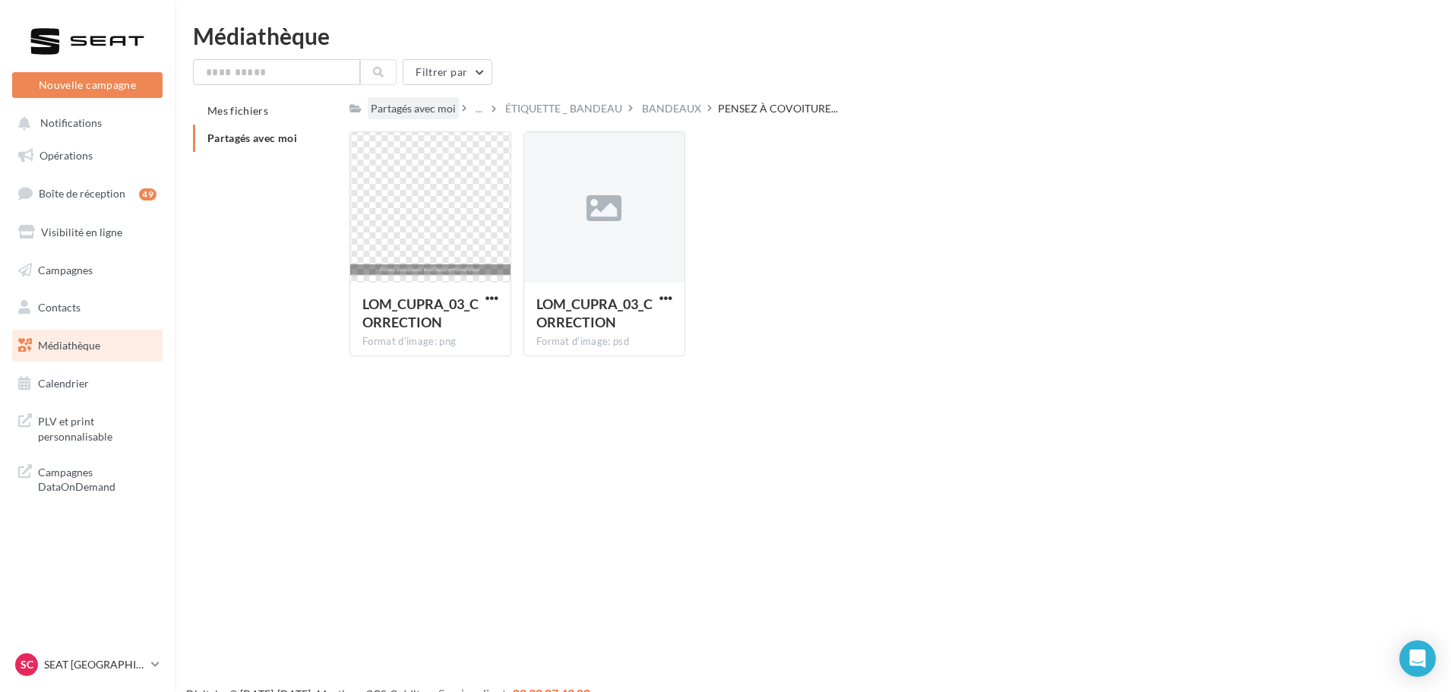
click at [434, 118] on div "Partagés avec moi" at bounding box center [413, 108] width 91 height 22
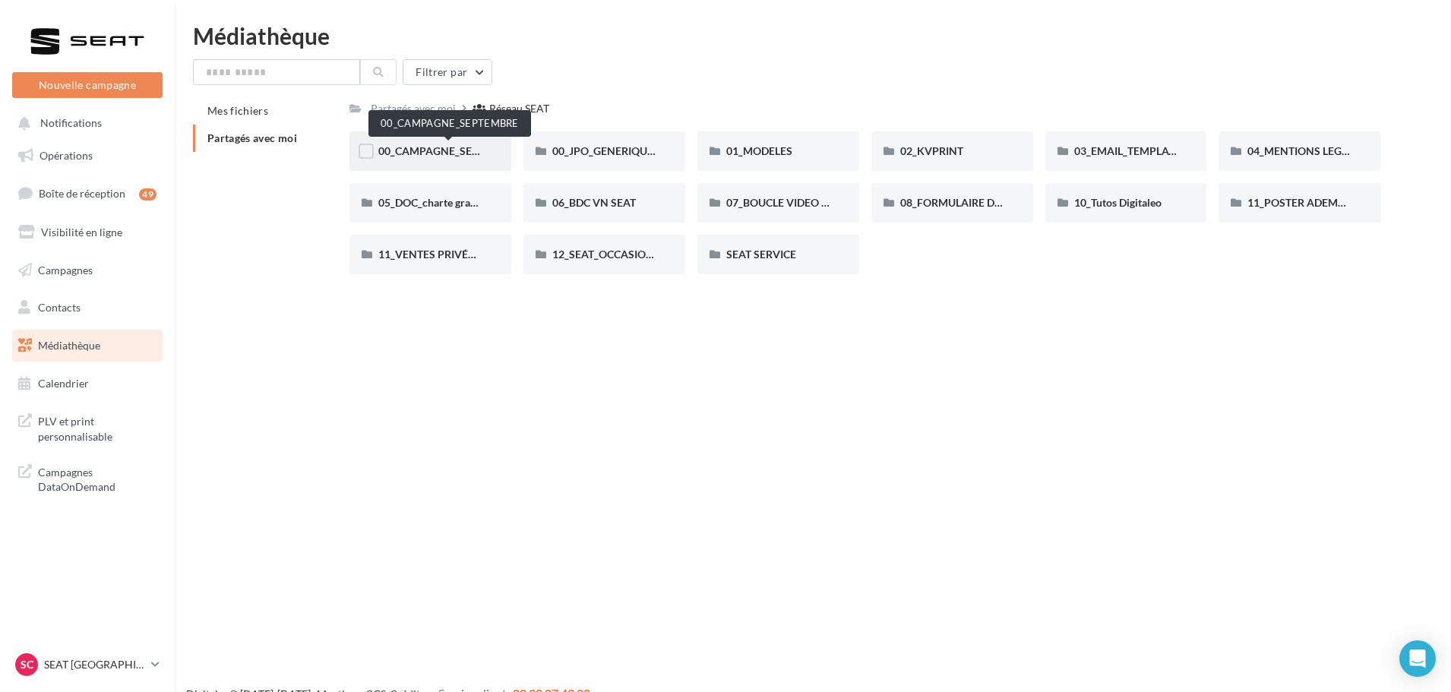
click at [434, 144] on span "00_CAMPAGNE_SEPTEMBRE" at bounding box center [449, 150] width 142 height 13
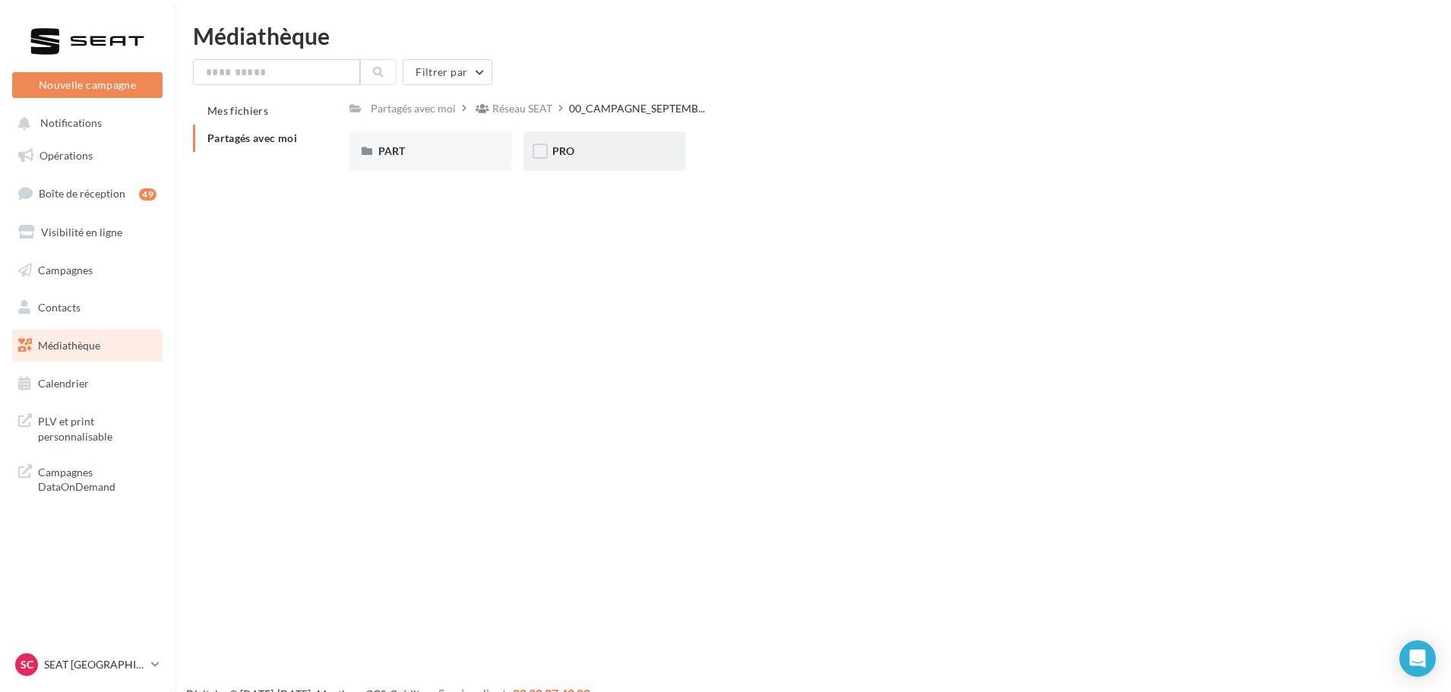
click at [580, 150] on div "PRO" at bounding box center [604, 151] width 104 height 15
click at [766, 154] on div "IBIZA" at bounding box center [778, 151] width 104 height 15
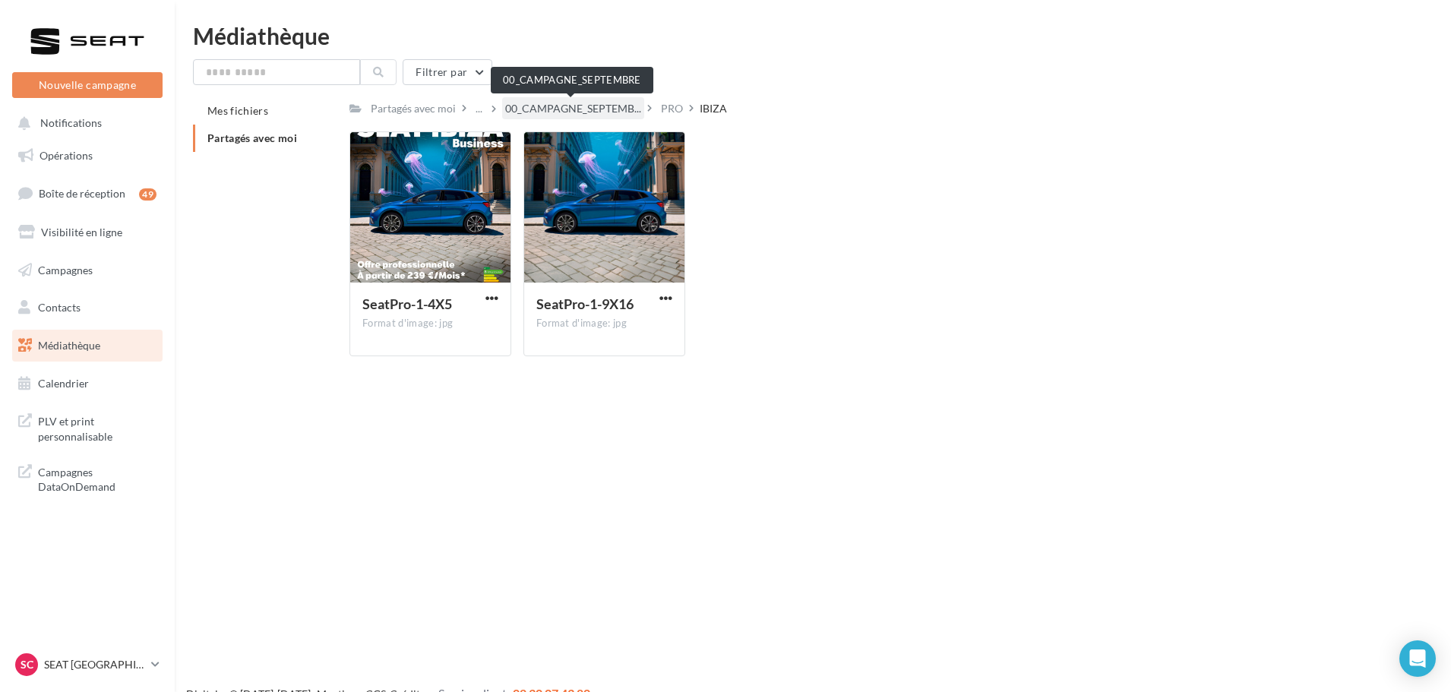
click at [601, 109] on span "00_CAMPAGNE_SEPTEMB..." at bounding box center [573, 108] width 136 height 15
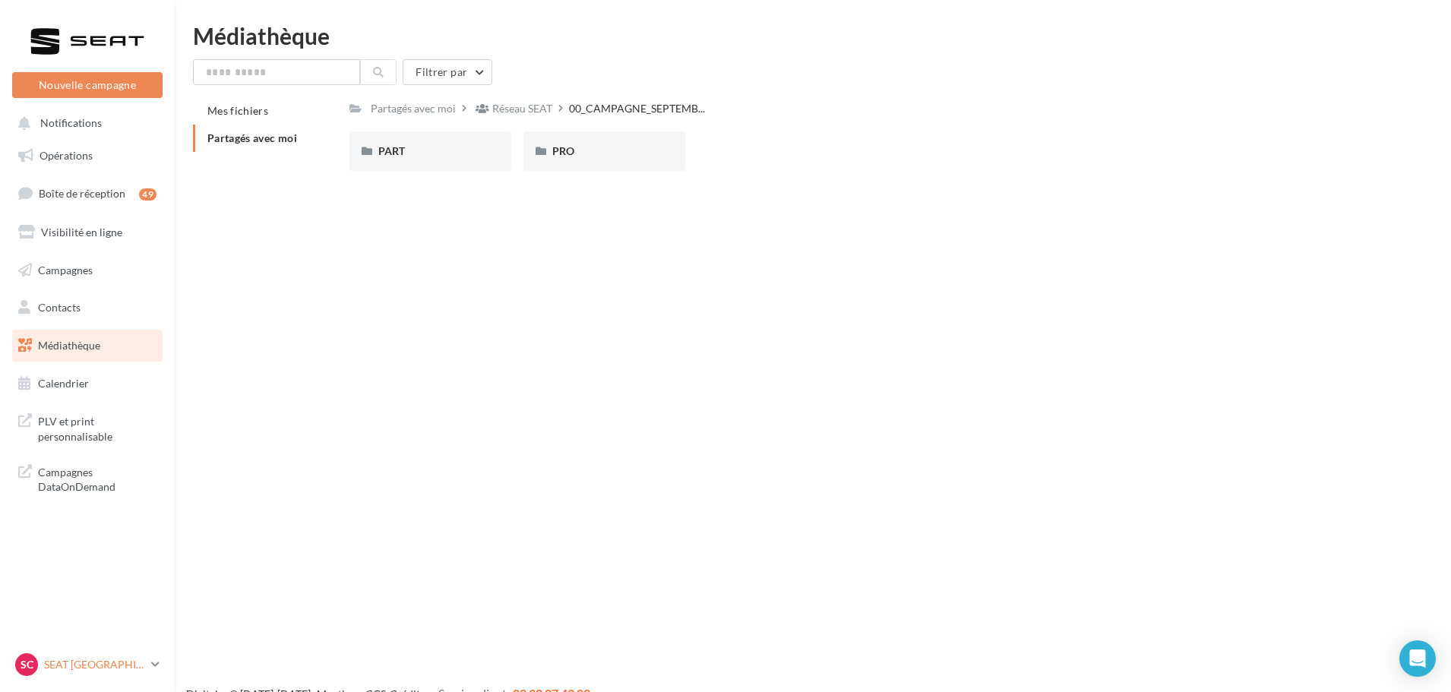
click at [103, 665] on p "SEAT [GEOGRAPHIC_DATA]" at bounding box center [94, 664] width 101 height 15
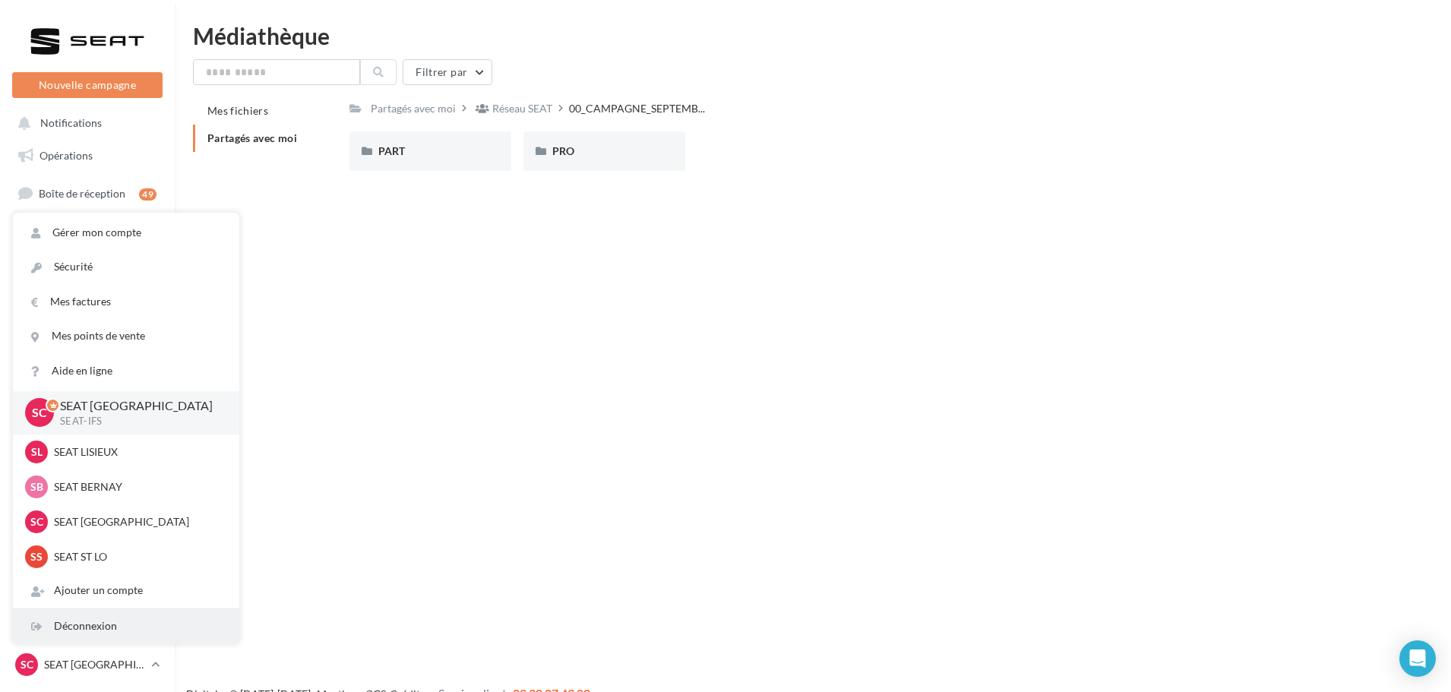
click at [100, 628] on div "Déconnexion" at bounding box center [126, 626] width 226 height 34
